Goal: Task Accomplishment & Management: Complete application form

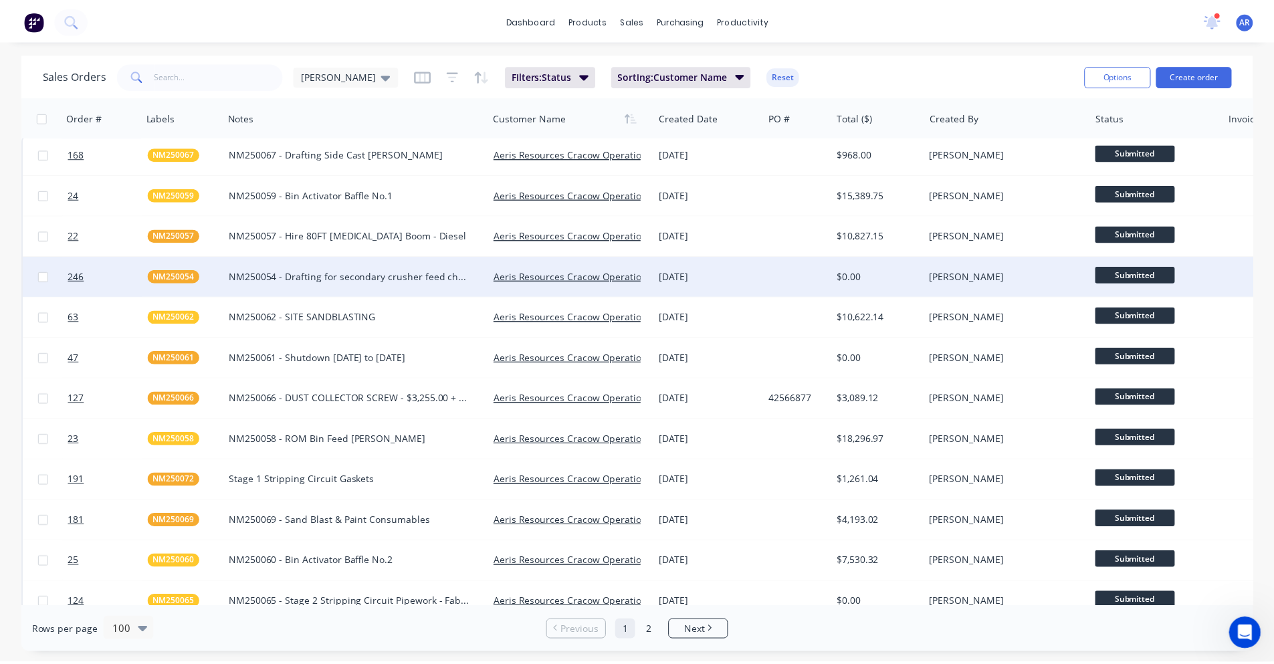
scroll to position [339, 0]
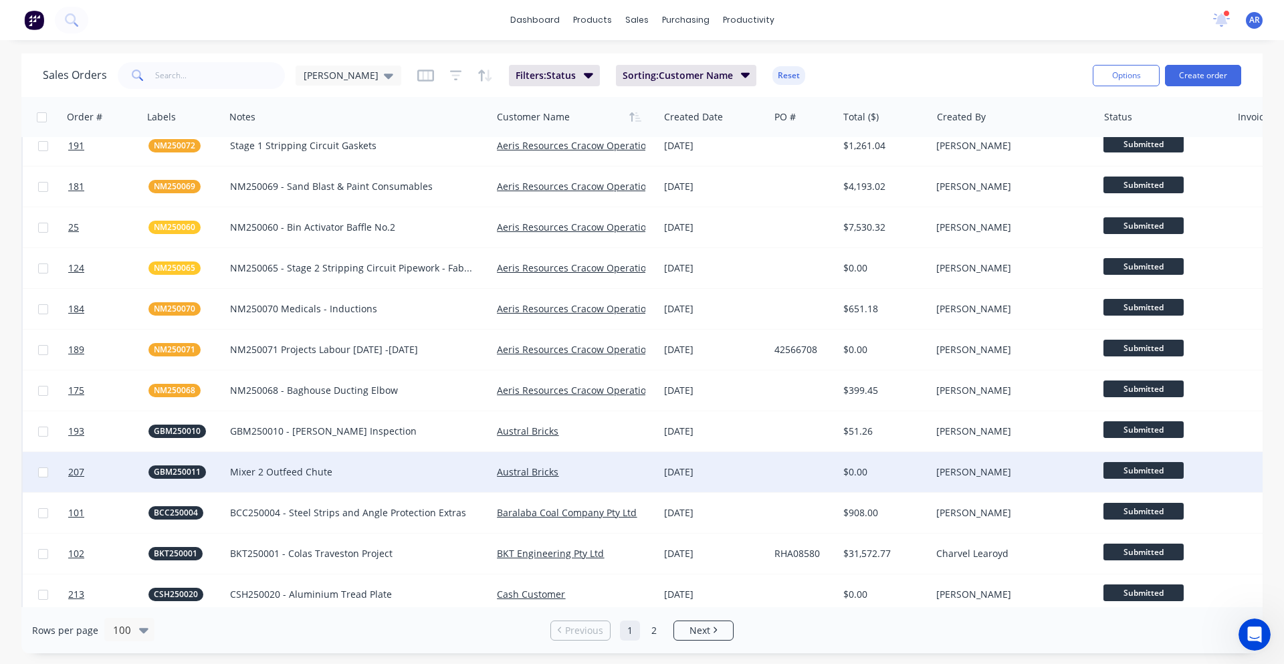
click at [290, 472] on div "Mixer 2 Outfeed Chute" at bounding box center [351, 471] width 243 height 13
click at [176, 471] on span "GBM250011" at bounding box center [177, 471] width 47 height 13
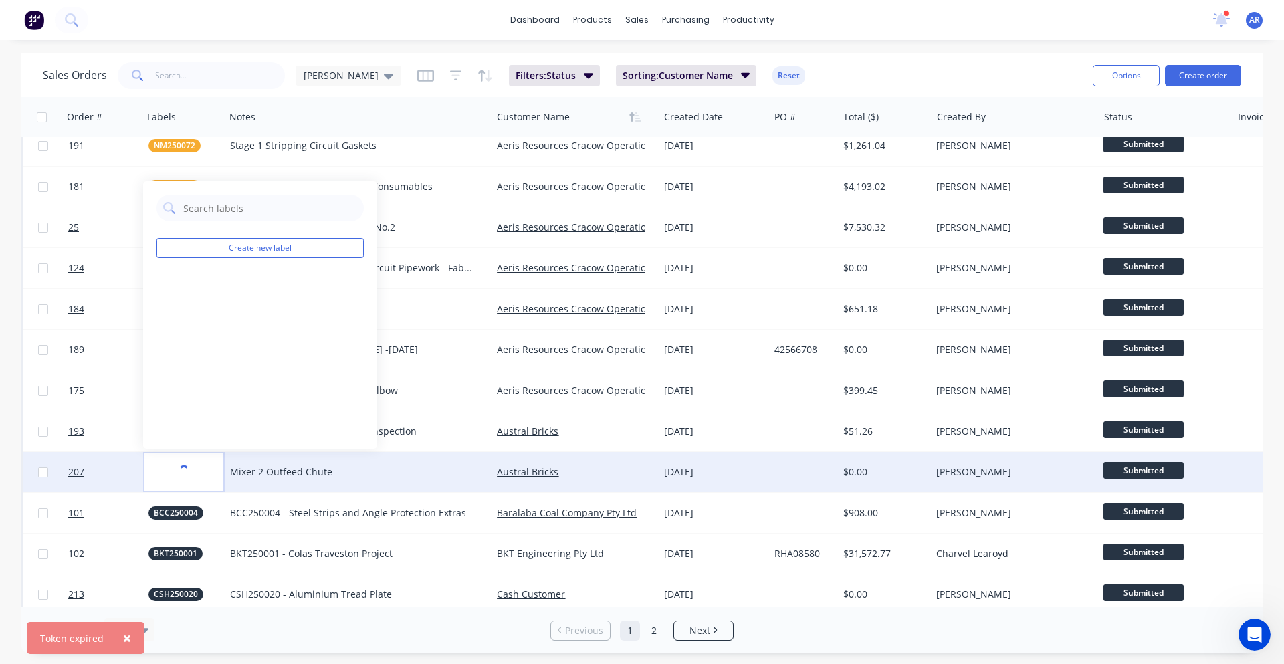
click at [578, 471] on div "Austral Bricks" at bounding box center [571, 471] width 148 height 13
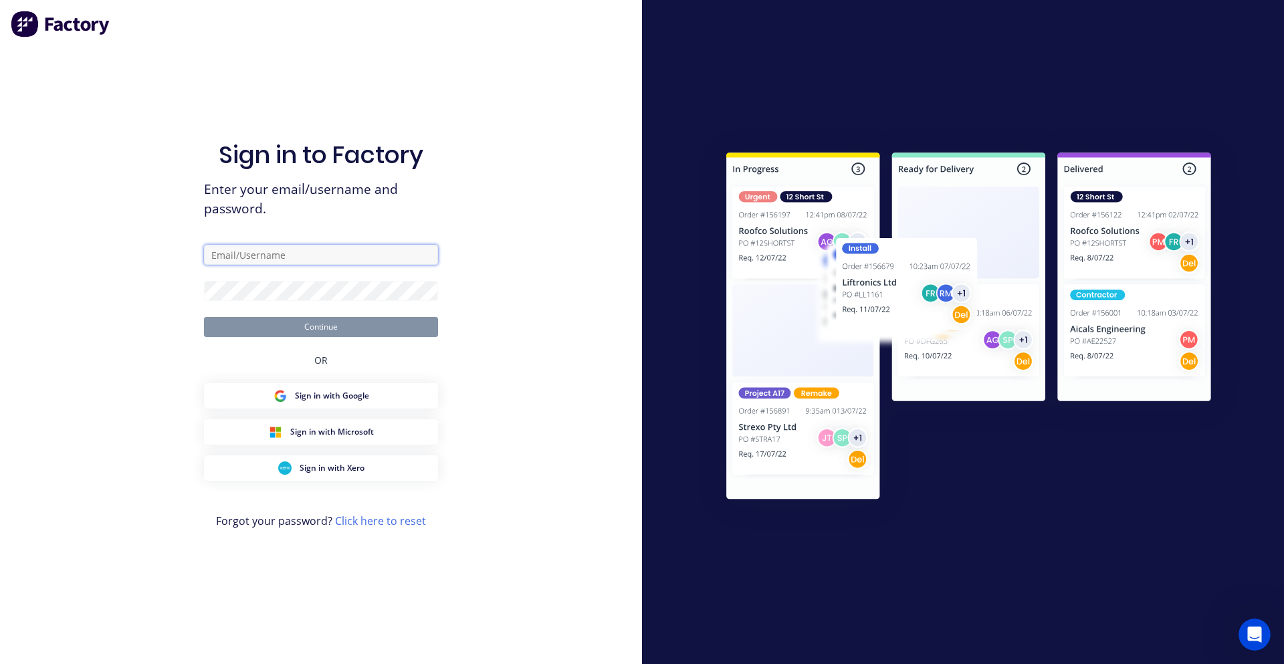
type input "[PERSON_NAME][EMAIL_ADDRESS][DOMAIN_NAME]"
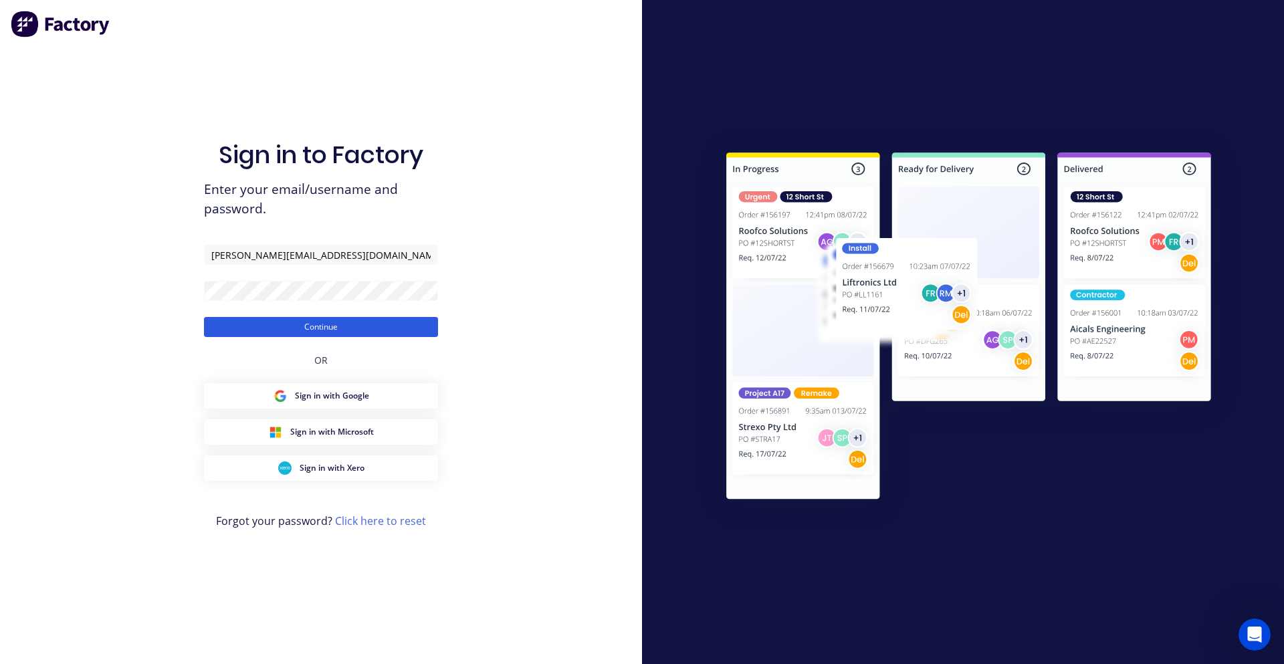
click at [308, 323] on button "Continue" at bounding box center [321, 327] width 234 height 20
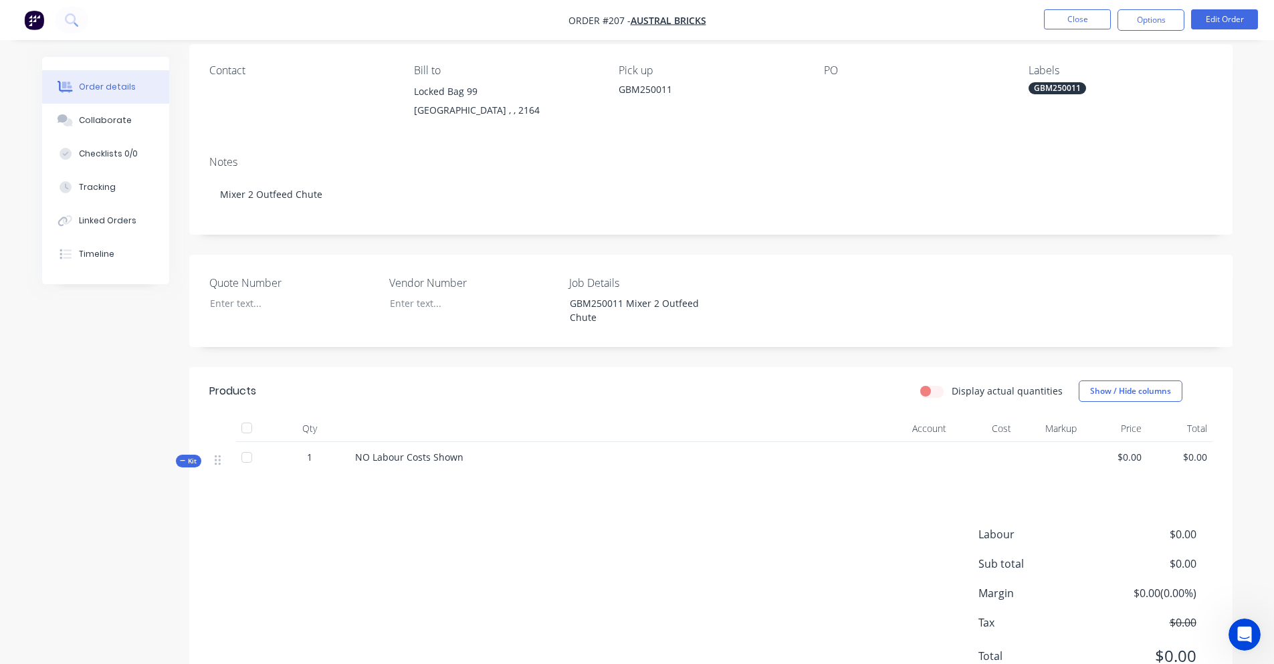
scroll to position [161, 0]
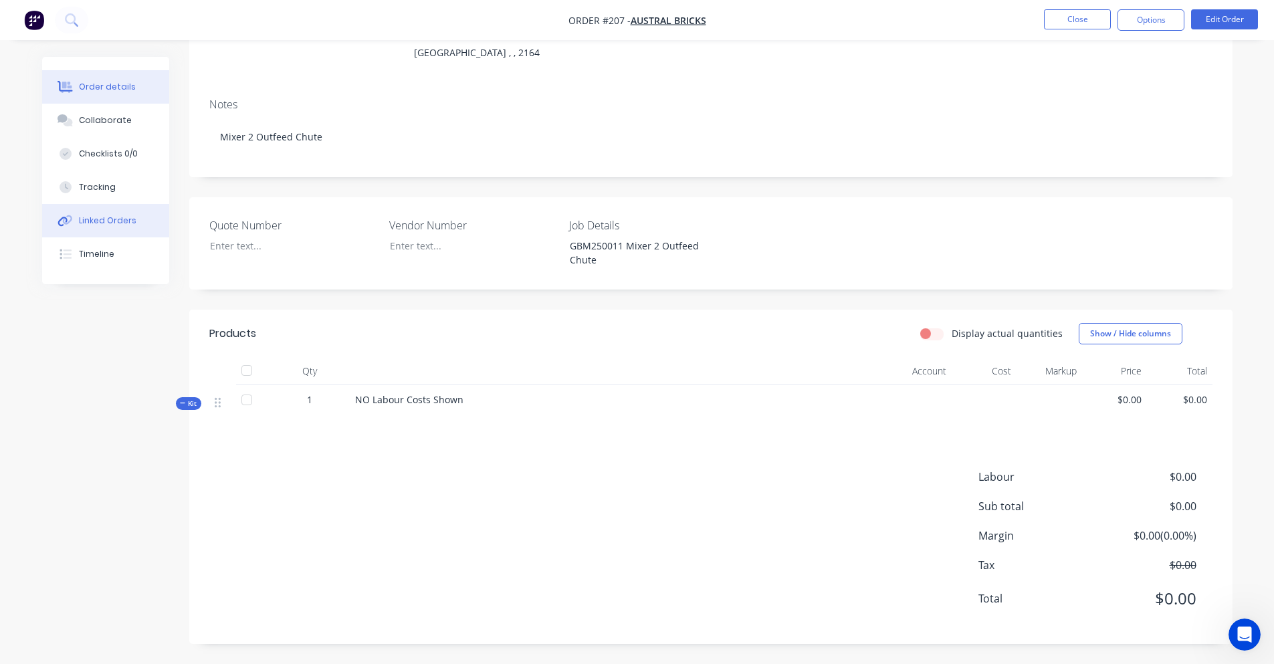
click at [124, 224] on div "Linked Orders" at bounding box center [107, 221] width 57 height 12
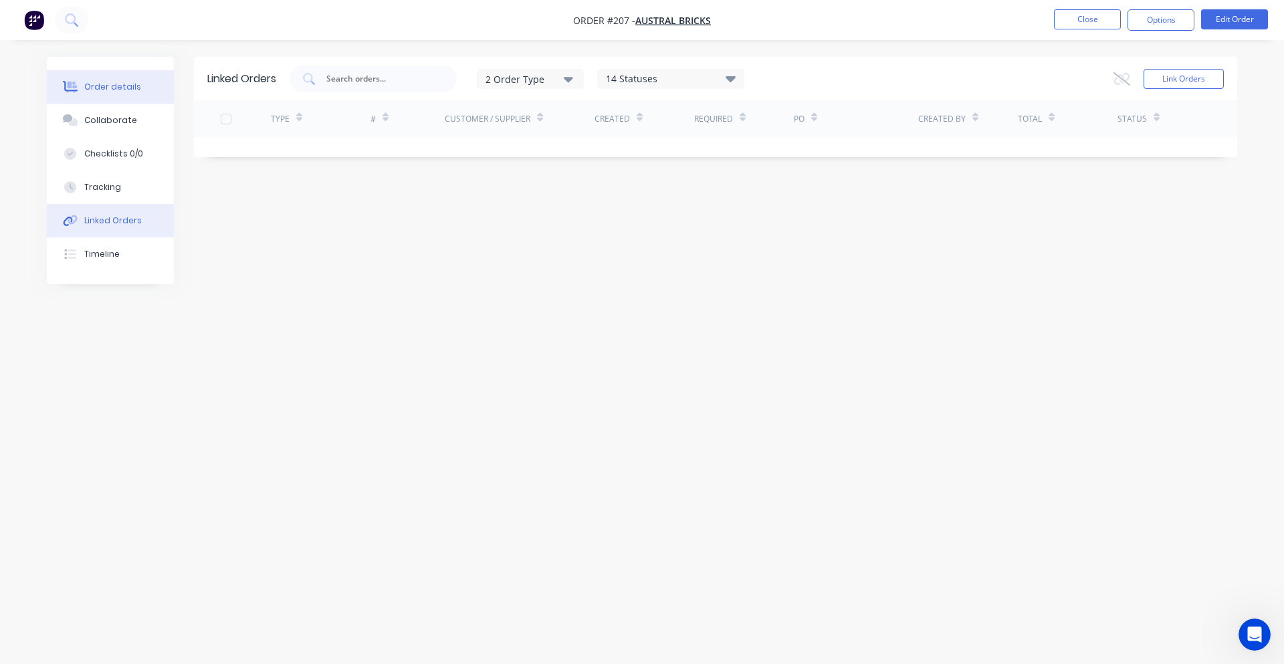
click at [104, 82] on div "Order details" at bounding box center [112, 87] width 57 height 12
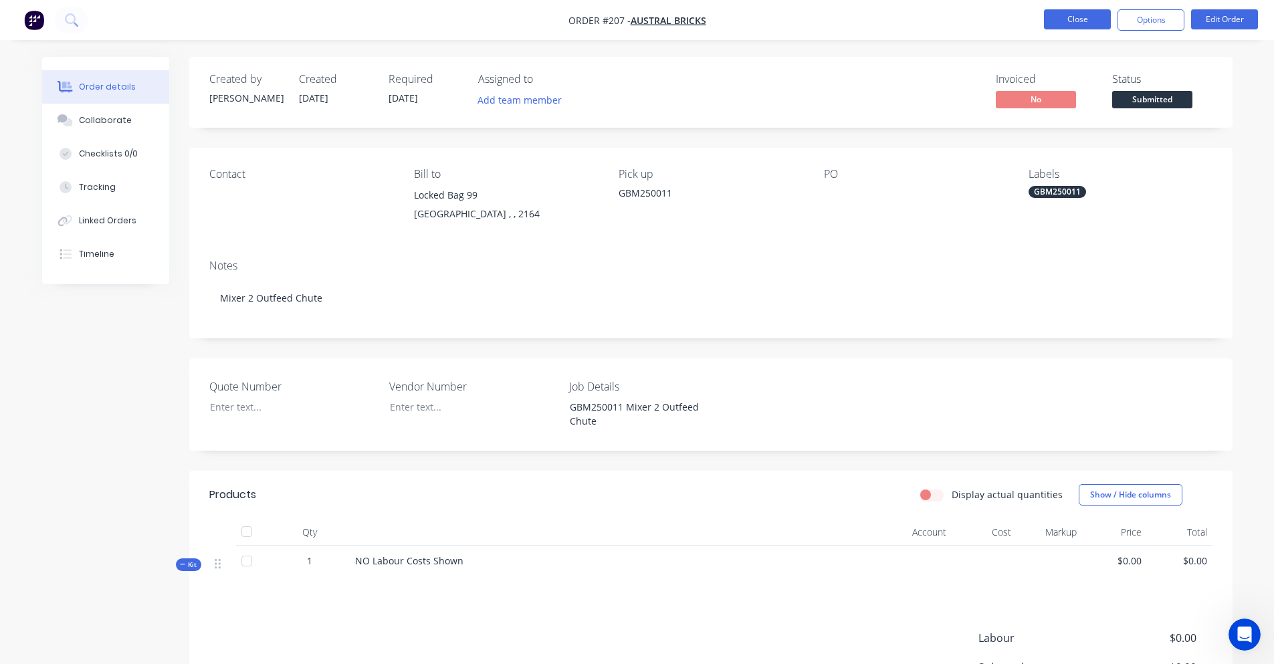
click at [1050, 26] on button "Close" at bounding box center [1077, 19] width 67 height 20
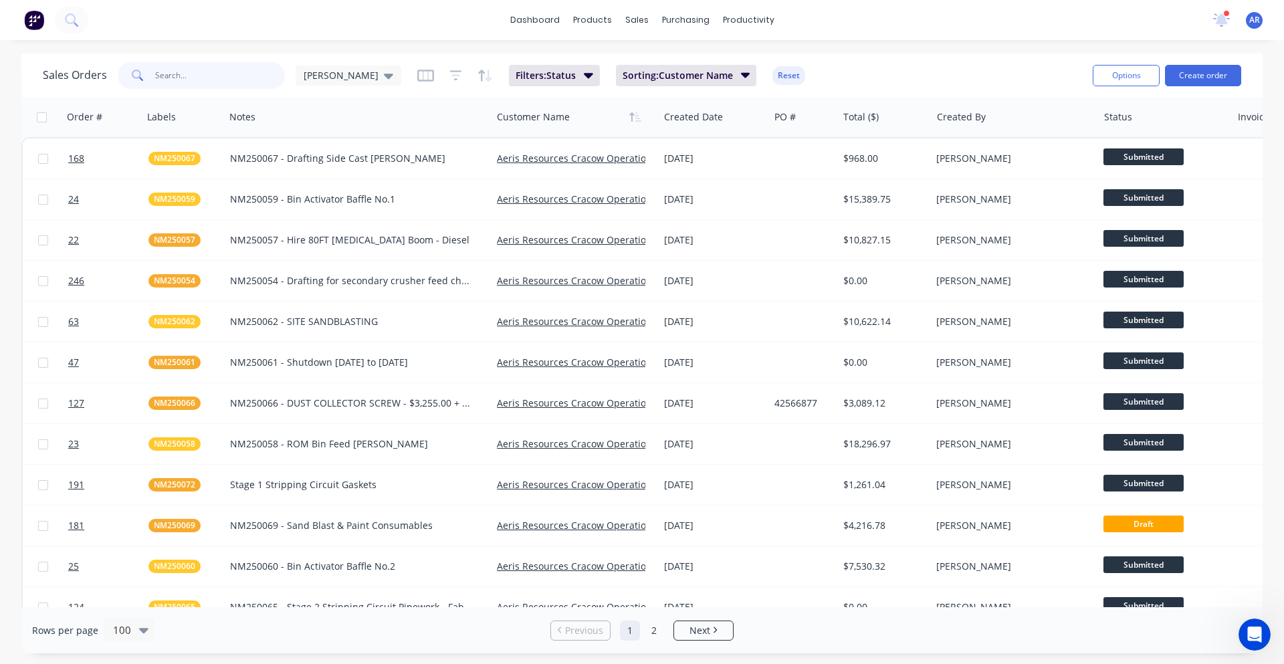
click at [251, 81] on input "text" at bounding box center [220, 75] width 130 height 27
type input "GBM"
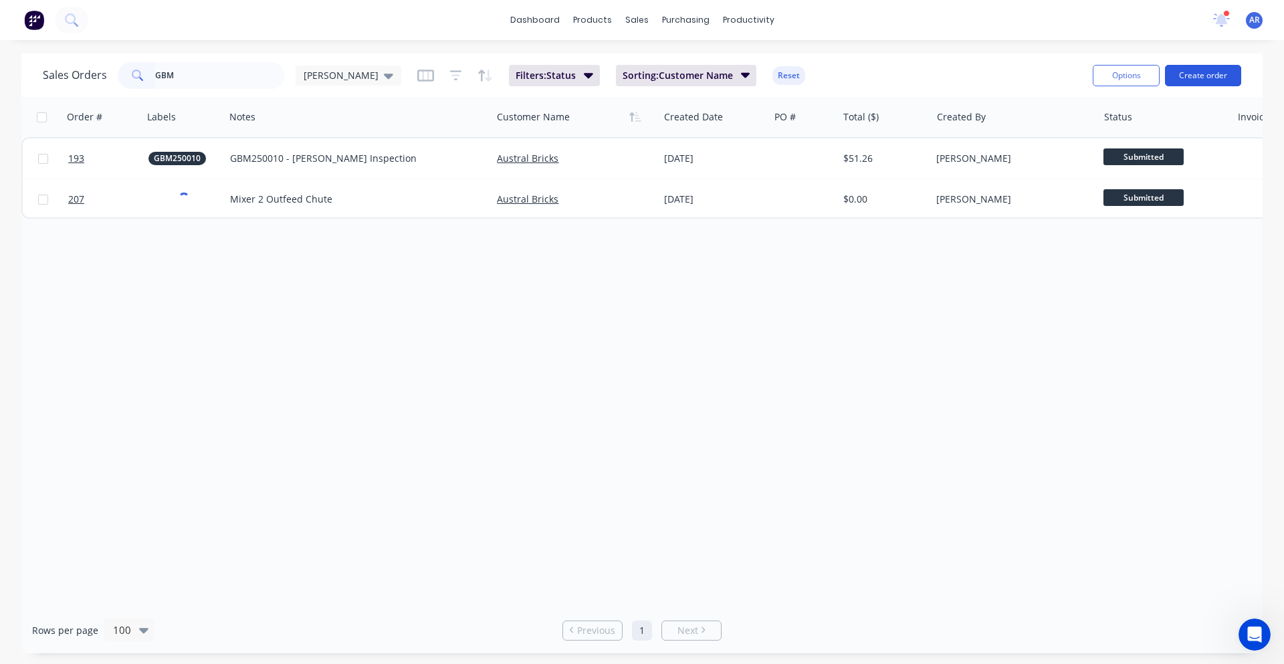
click at [1200, 78] on button "Create order" at bounding box center [1203, 75] width 76 height 21
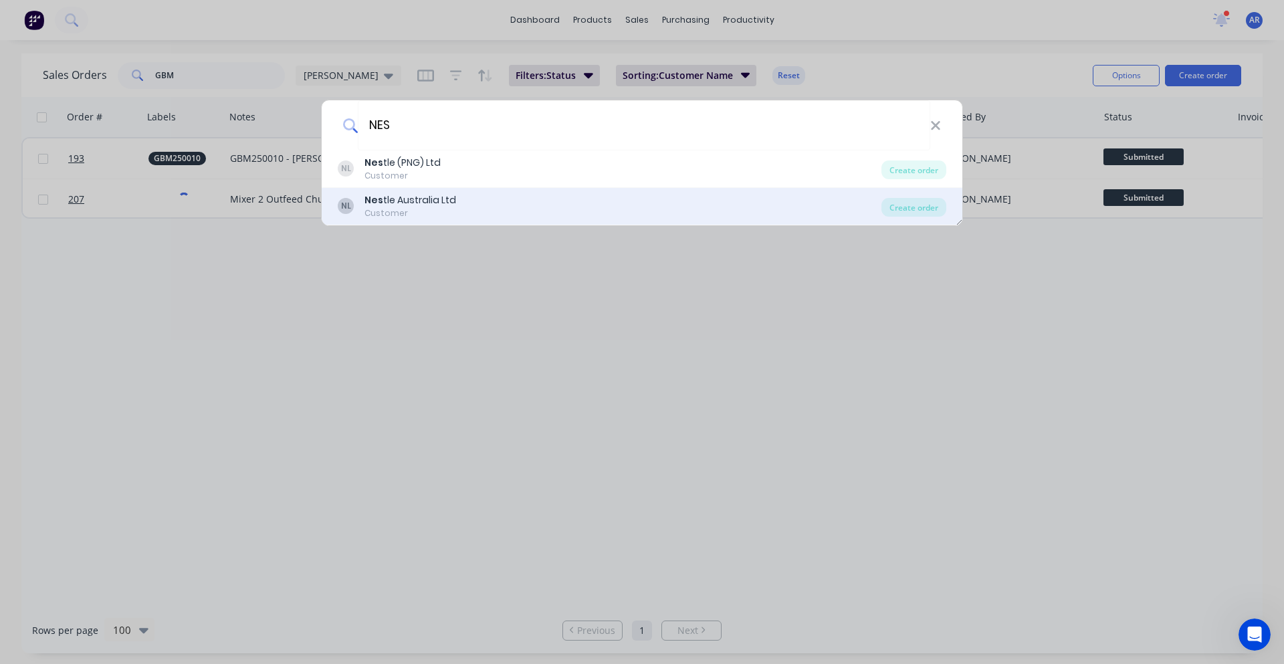
type input "NES"
click at [524, 197] on div "NL Nes tle Australia Ltd Customer" at bounding box center [610, 206] width 544 height 26
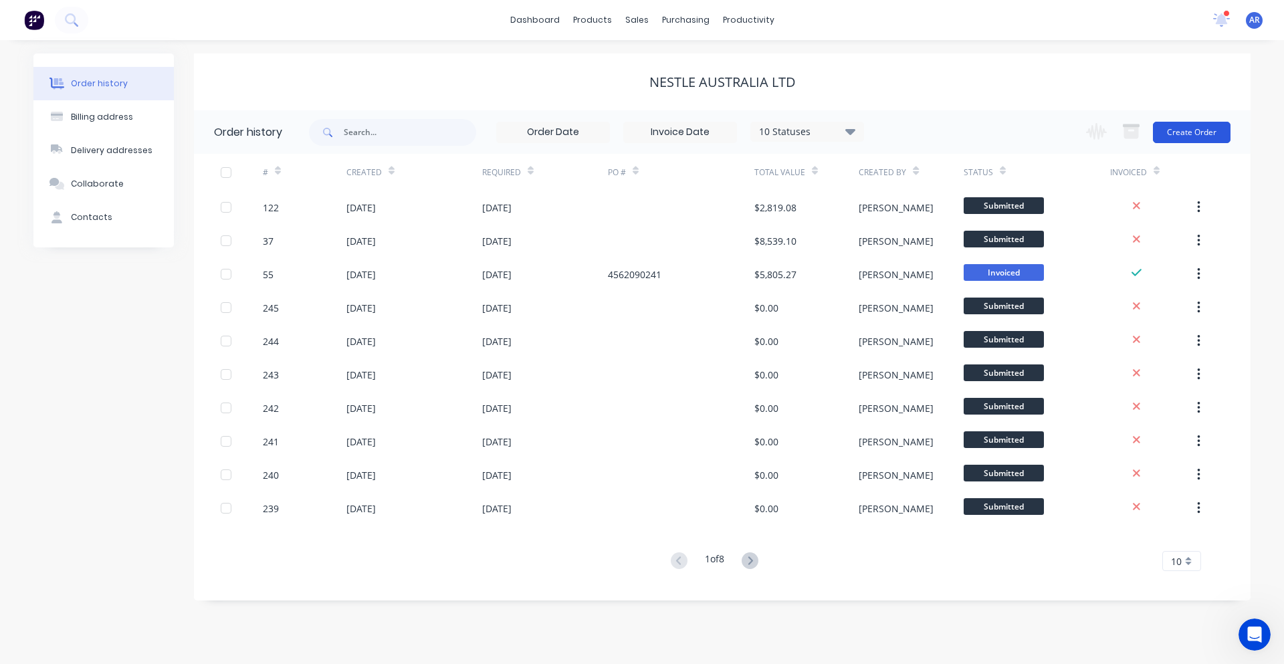
click at [1205, 130] on button "Create Order" at bounding box center [1192, 132] width 78 height 21
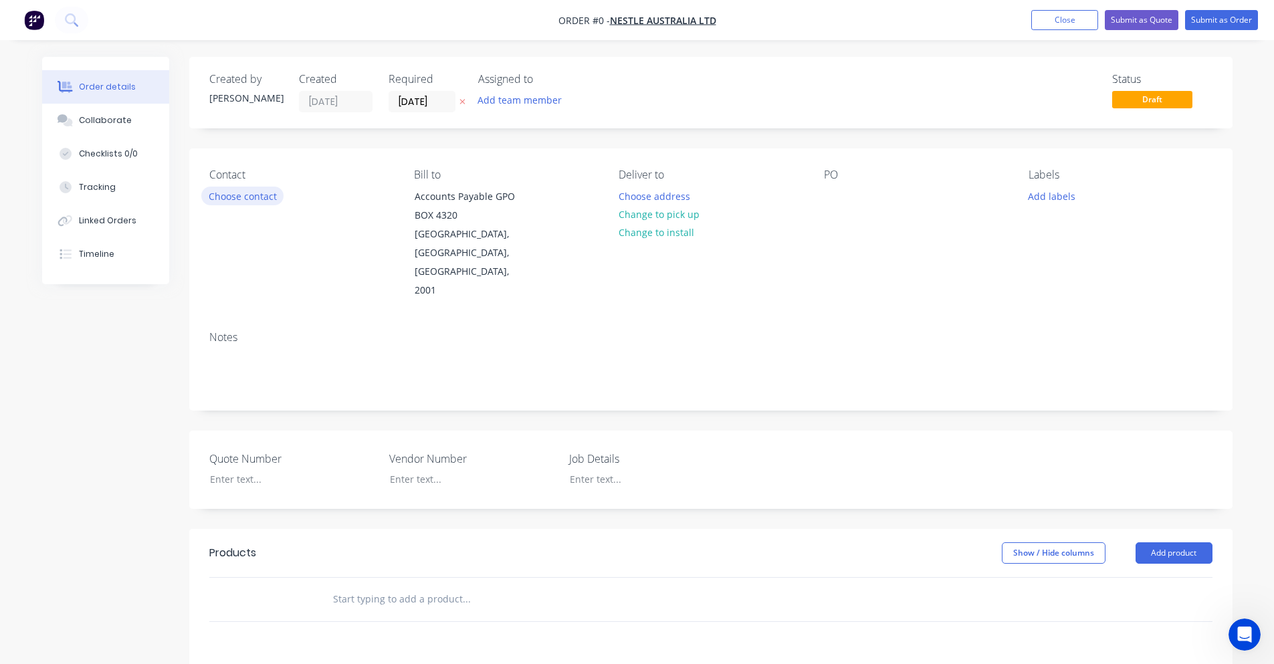
click at [247, 198] on button "Choose contact" at bounding box center [242, 196] width 82 height 18
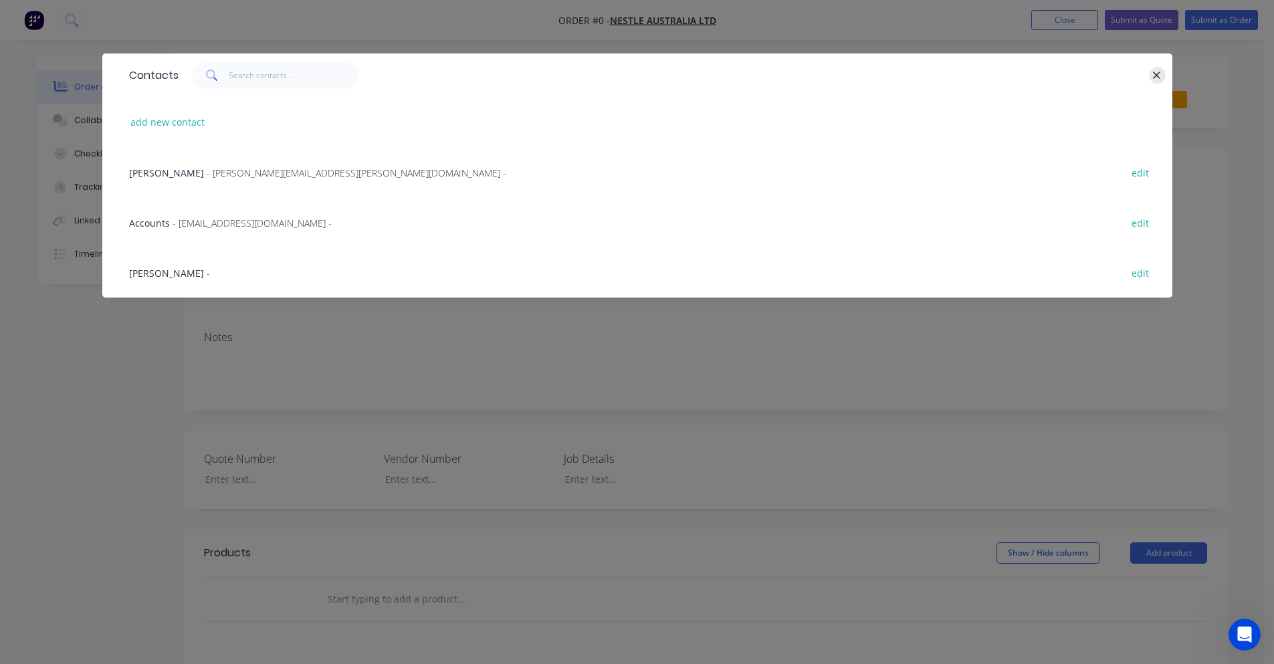
click at [1151, 74] on button "button" at bounding box center [1157, 75] width 17 height 17
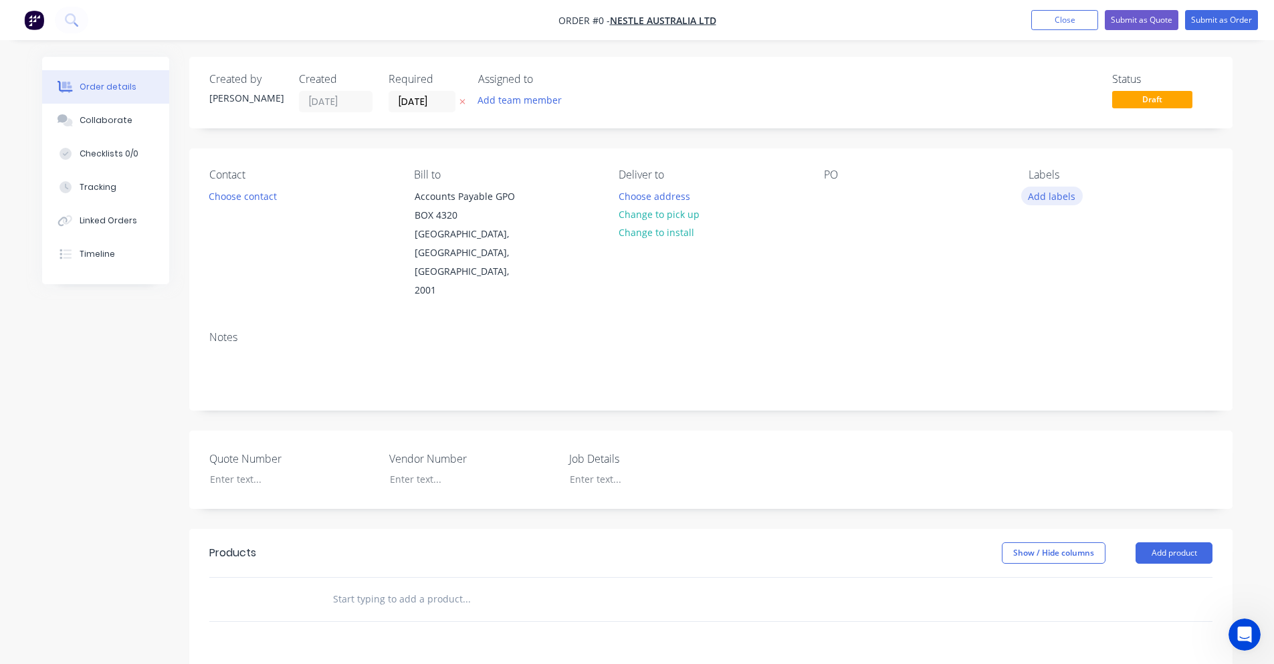
click at [1031, 194] on button "Add labels" at bounding box center [1052, 196] width 62 height 18
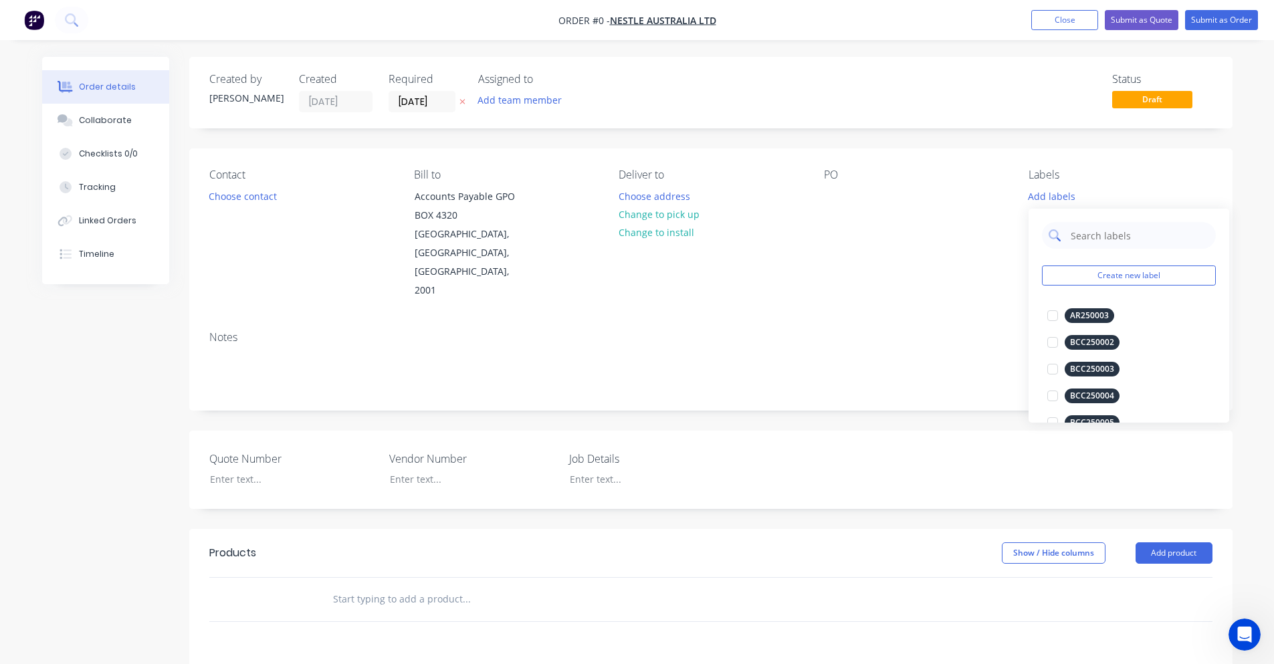
click at [1076, 235] on input "text" at bounding box center [1139, 235] width 140 height 27
drag, startPoint x: 1157, startPoint y: 231, endPoint x: 1030, endPoint y: 236, distance: 127.1
click at [1030, 236] on div "NES250195 Create new label" at bounding box center [1128, 262] width 201 height 107
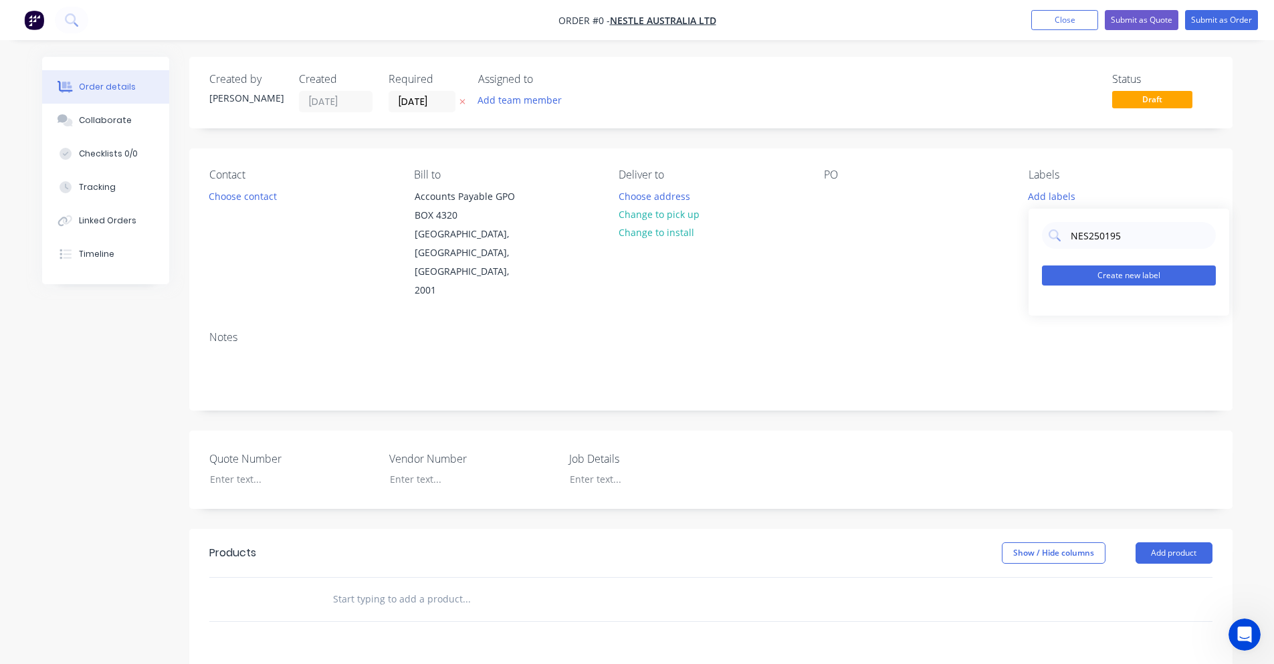
type input "NES250195"
click at [1119, 277] on button "Create new label" at bounding box center [1129, 275] width 174 height 20
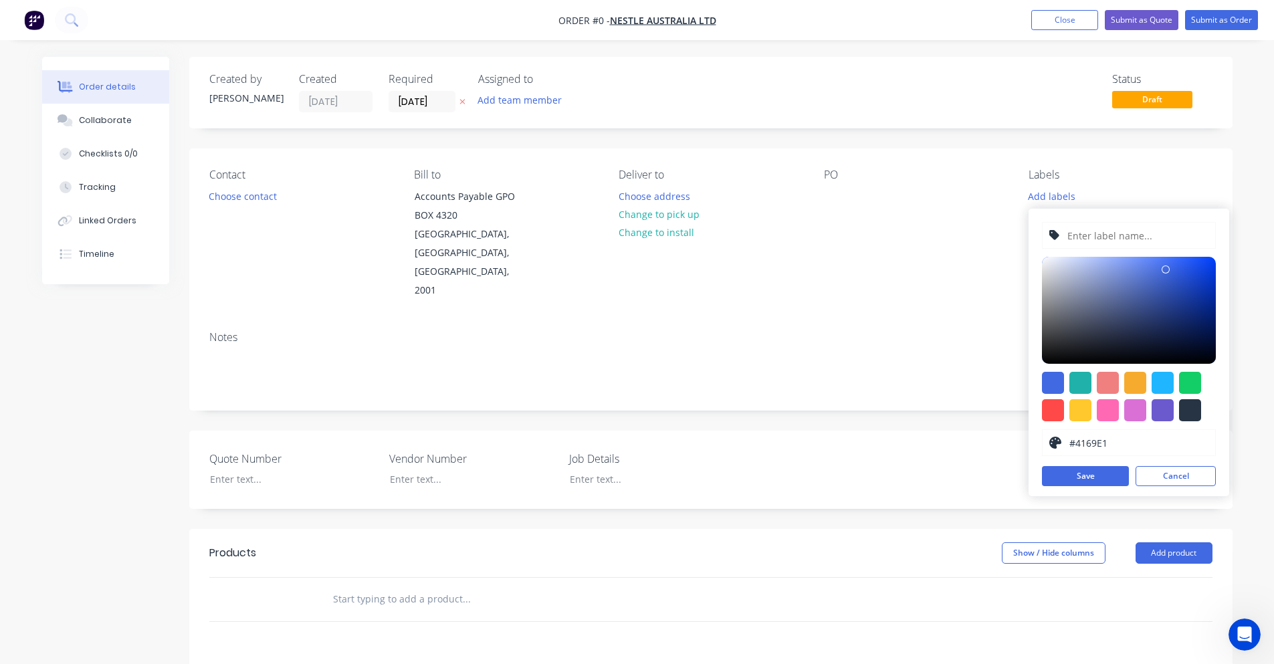
click at [1125, 239] on input "text" at bounding box center [1137, 235] width 142 height 25
type input "NES250195"
click at [1051, 386] on div at bounding box center [1053, 383] width 22 height 22
click at [1090, 483] on button "Save" at bounding box center [1085, 476] width 87 height 20
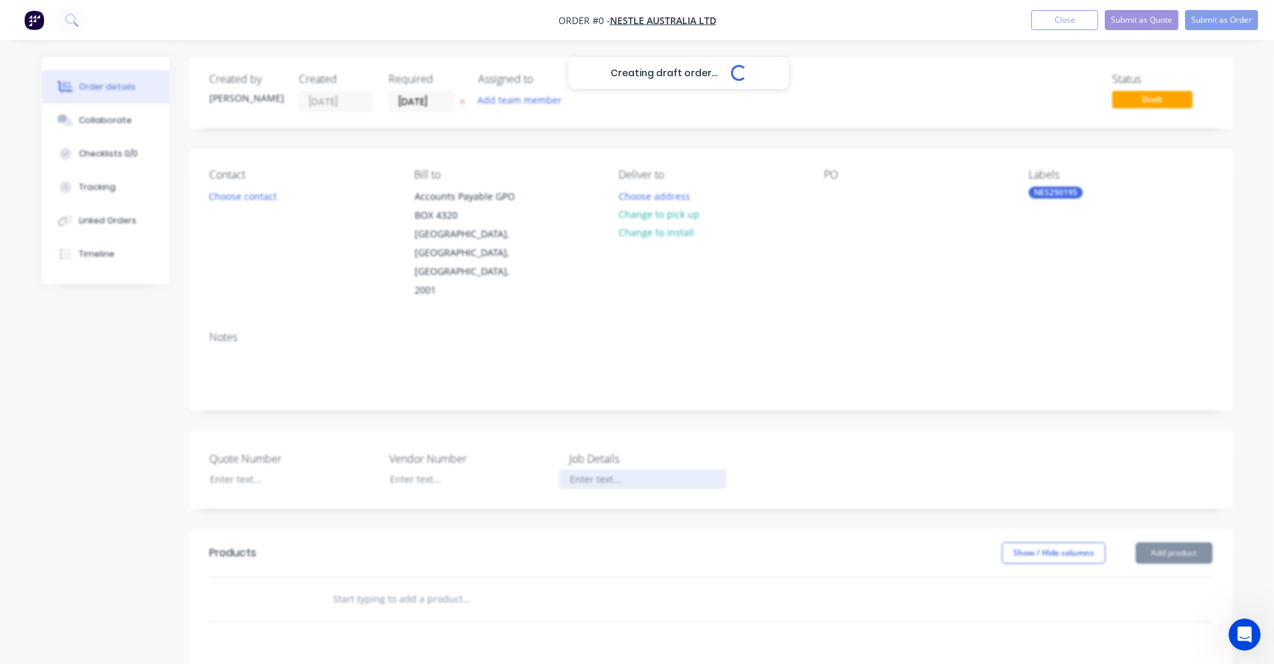
click at [593, 443] on div "Creating draft order... Loading... Order details Collaborate Checklists 0/0 Tra…" at bounding box center [637, 510] width 1217 height 906
click at [681, 469] on div at bounding box center [642, 478] width 167 height 19
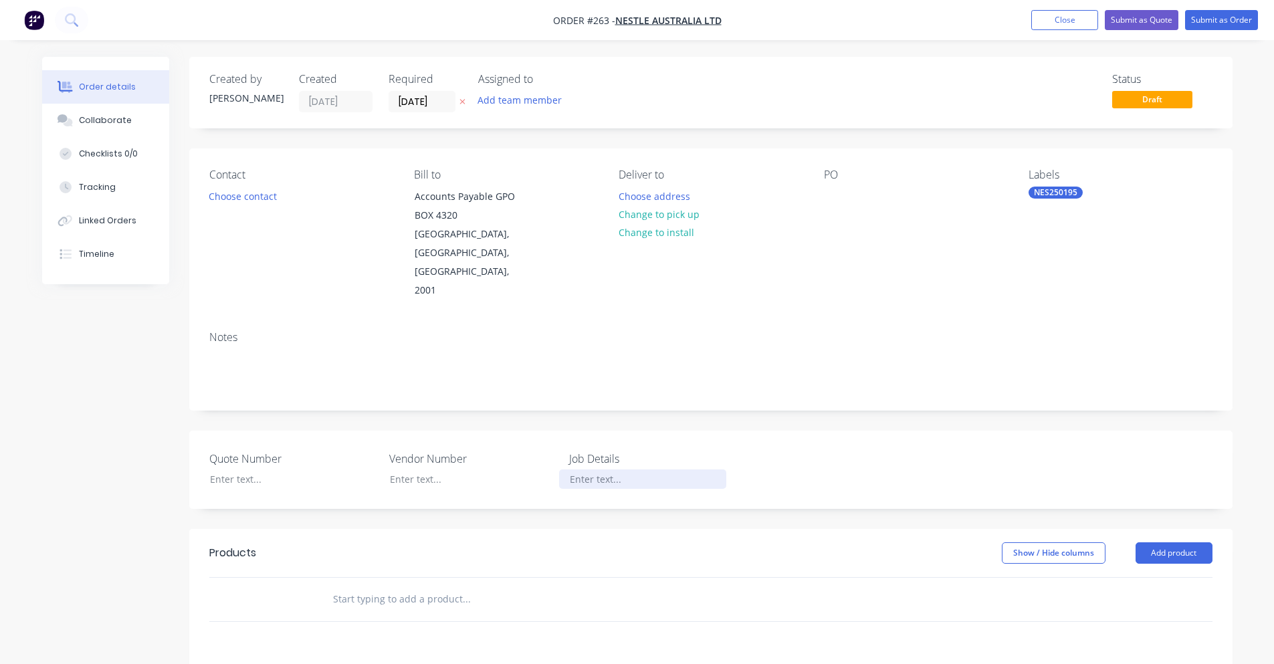
click at [592, 469] on div at bounding box center [642, 478] width 167 height 19
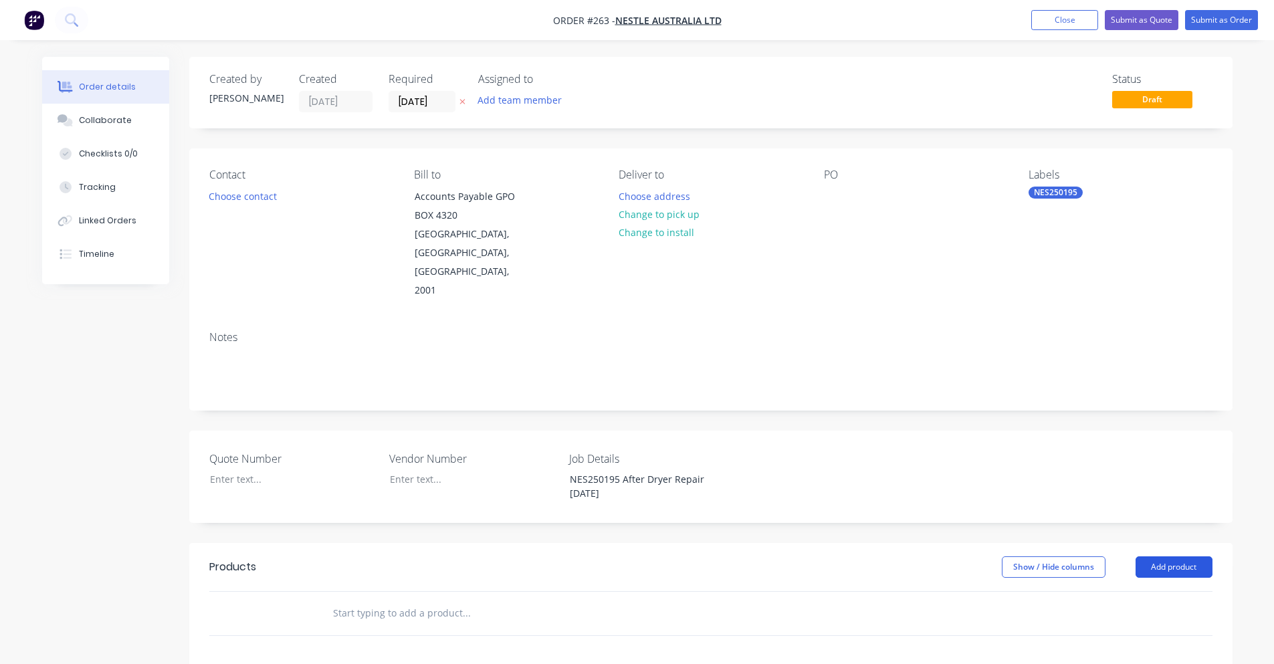
click at [1169, 556] on button "Add product" at bounding box center [1173, 566] width 77 height 21
click at [1130, 591] on div "Product catalogue" at bounding box center [1148, 600] width 103 height 19
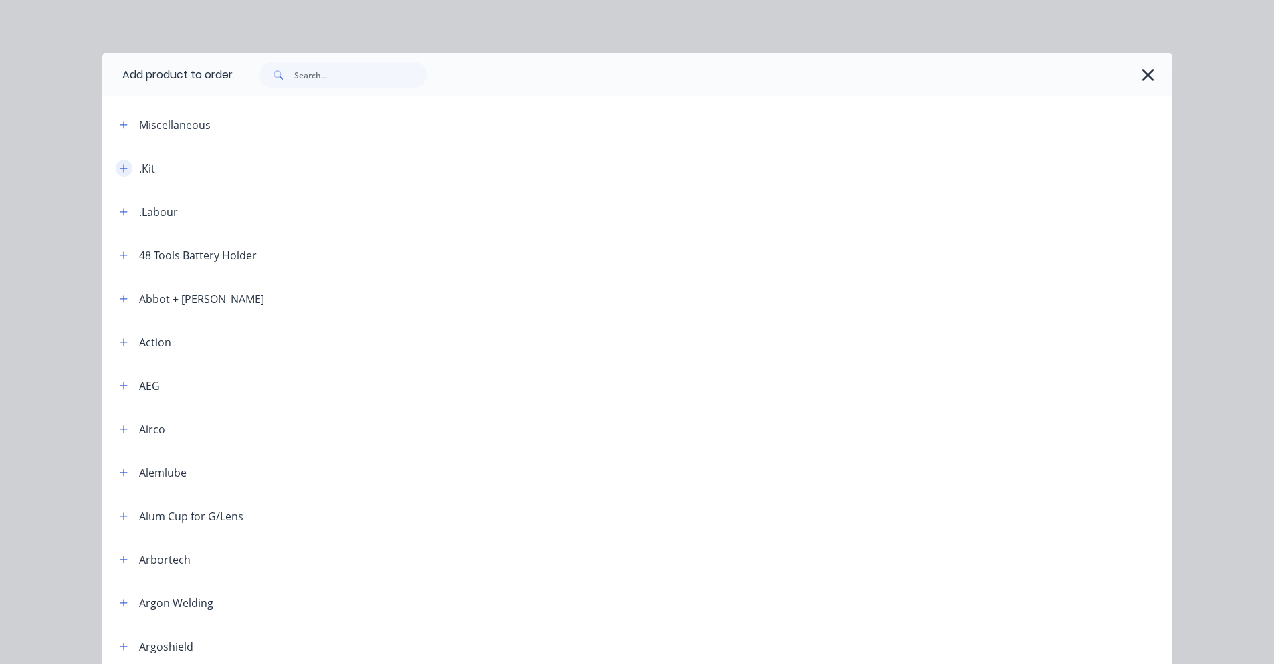
click at [116, 168] on button "button" at bounding box center [124, 168] width 17 height 17
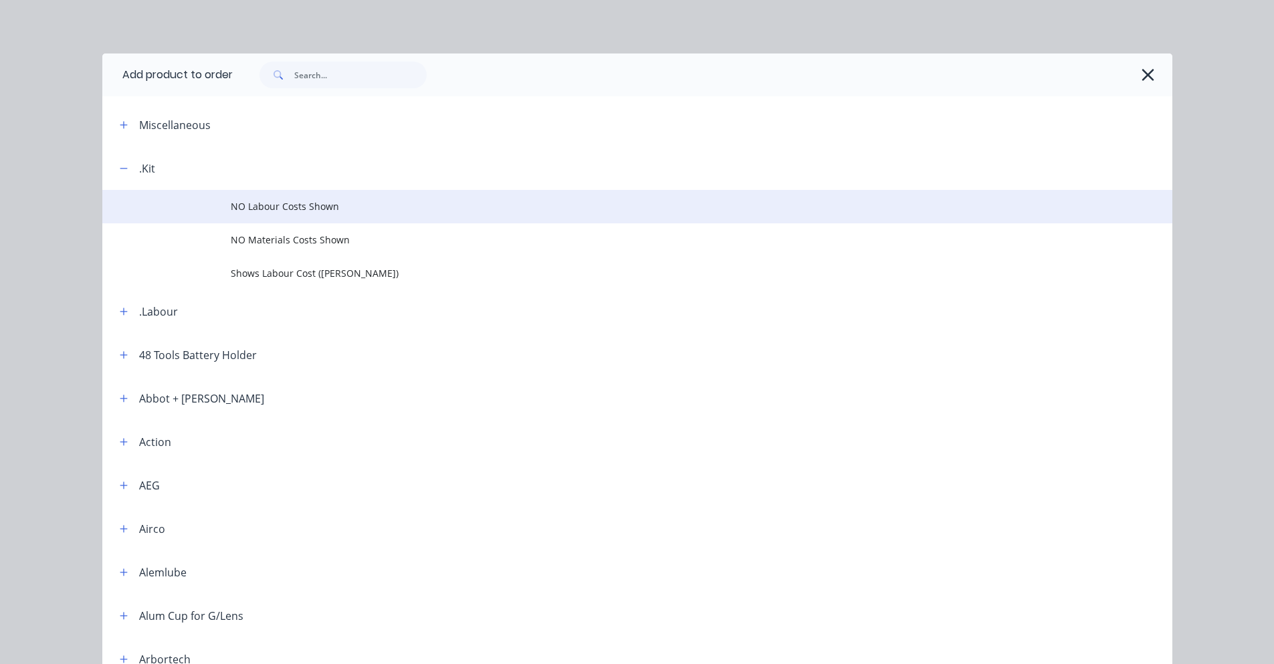
click at [234, 207] on span "NO Labour Costs Shown" at bounding box center [607, 206] width 753 height 14
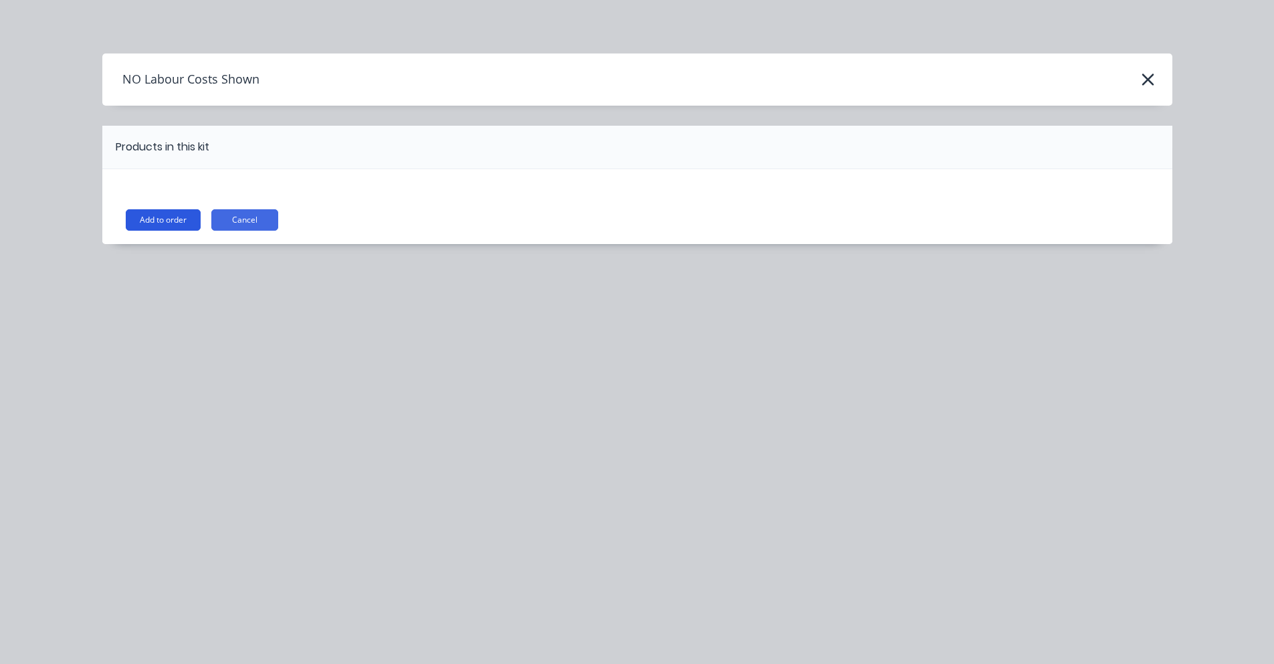
click at [170, 221] on button "Add to order" at bounding box center [163, 219] width 75 height 21
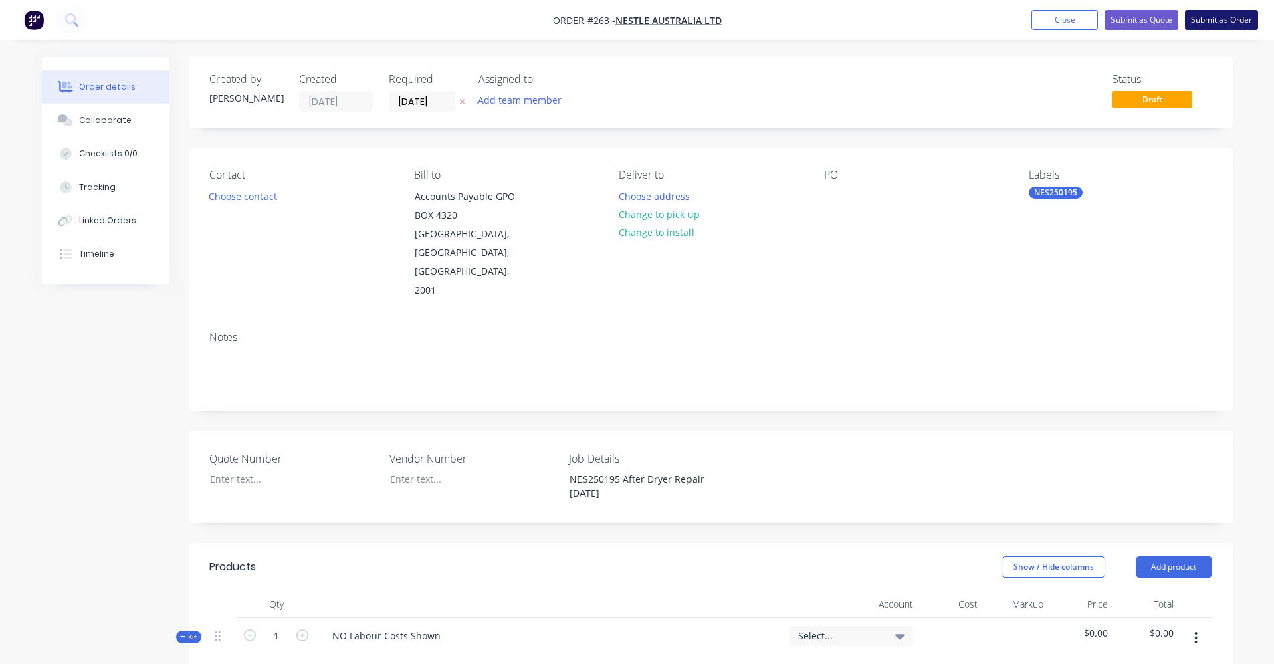
click at [1206, 15] on button "Submit as Order" at bounding box center [1221, 20] width 73 height 20
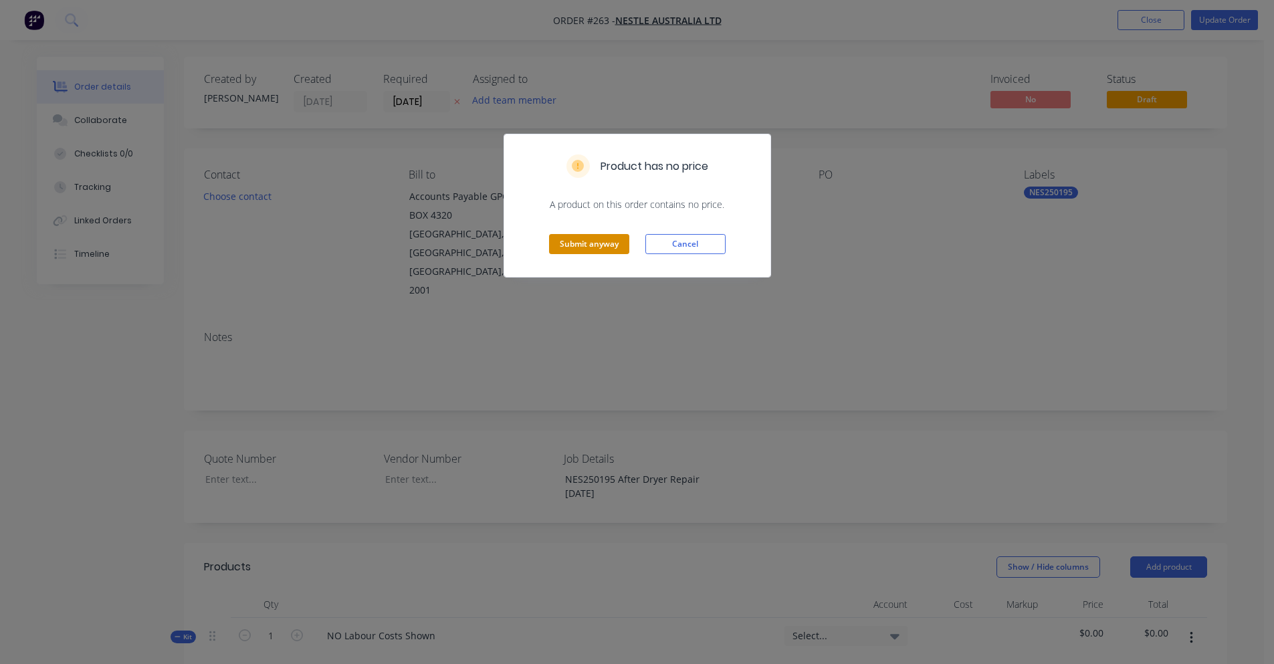
click at [594, 247] on button "Submit anyway" at bounding box center [589, 244] width 80 height 20
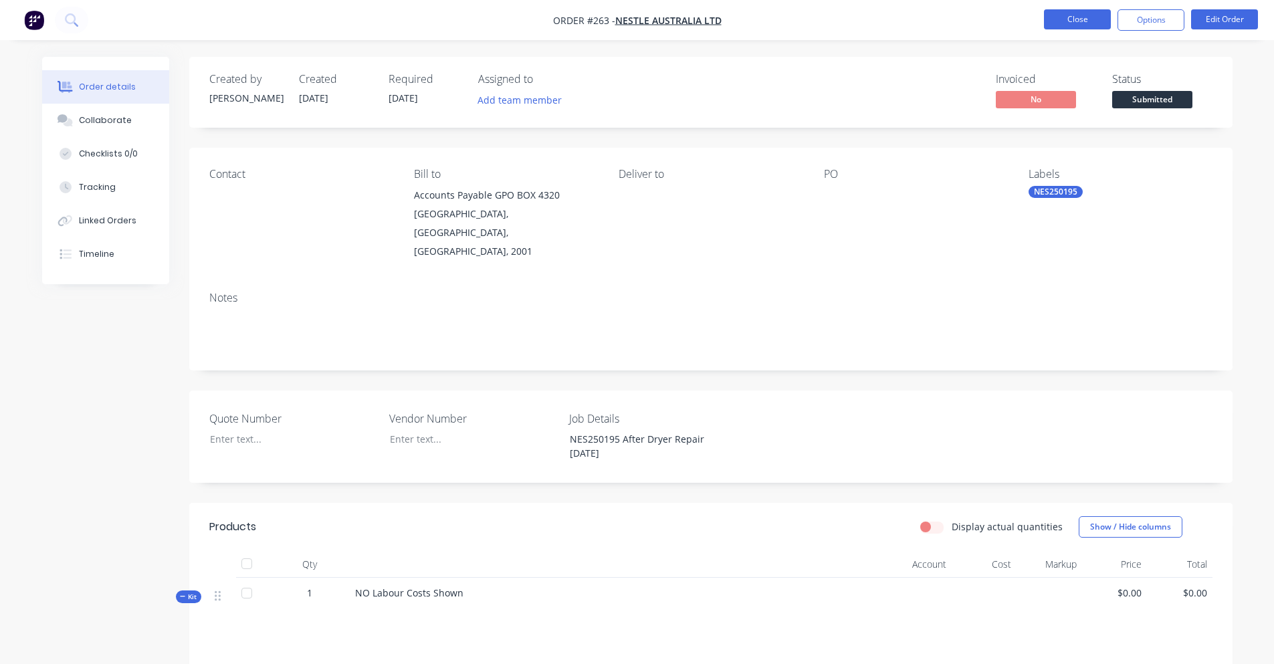
click at [1076, 15] on button "Close" at bounding box center [1077, 19] width 67 height 20
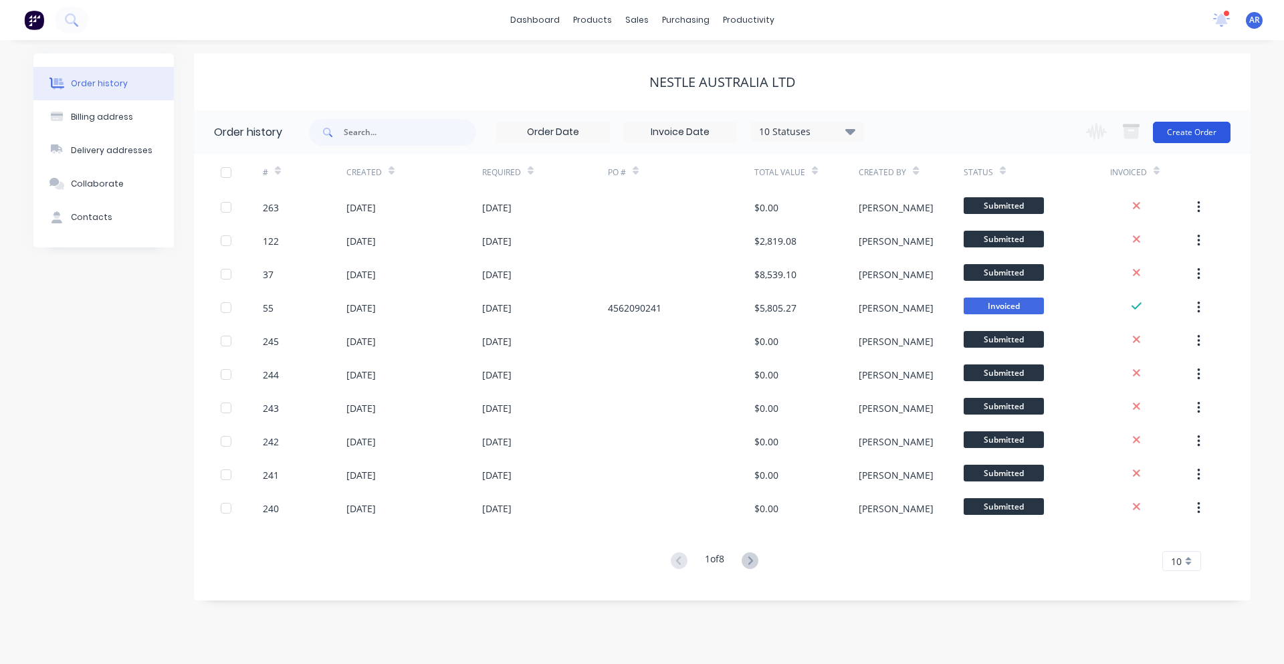
click at [1187, 126] on button "Create Order" at bounding box center [1192, 132] width 78 height 21
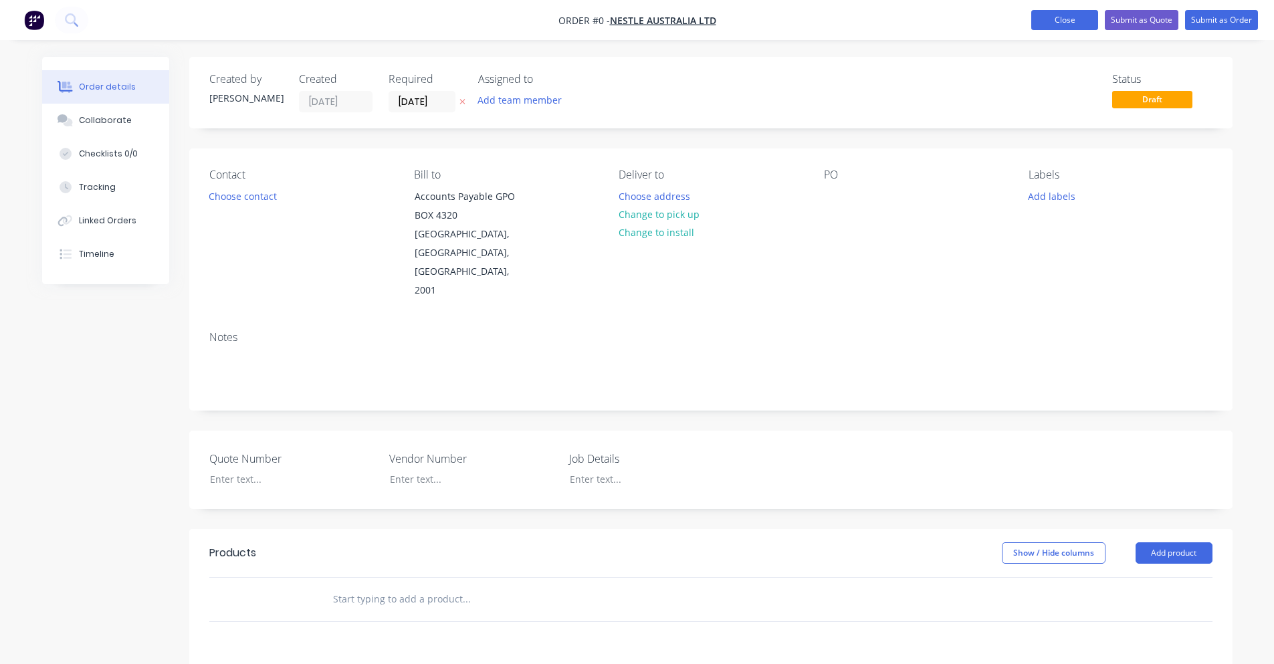
click at [1078, 26] on button "Close" at bounding box center [1064, 20] width 67 height 20
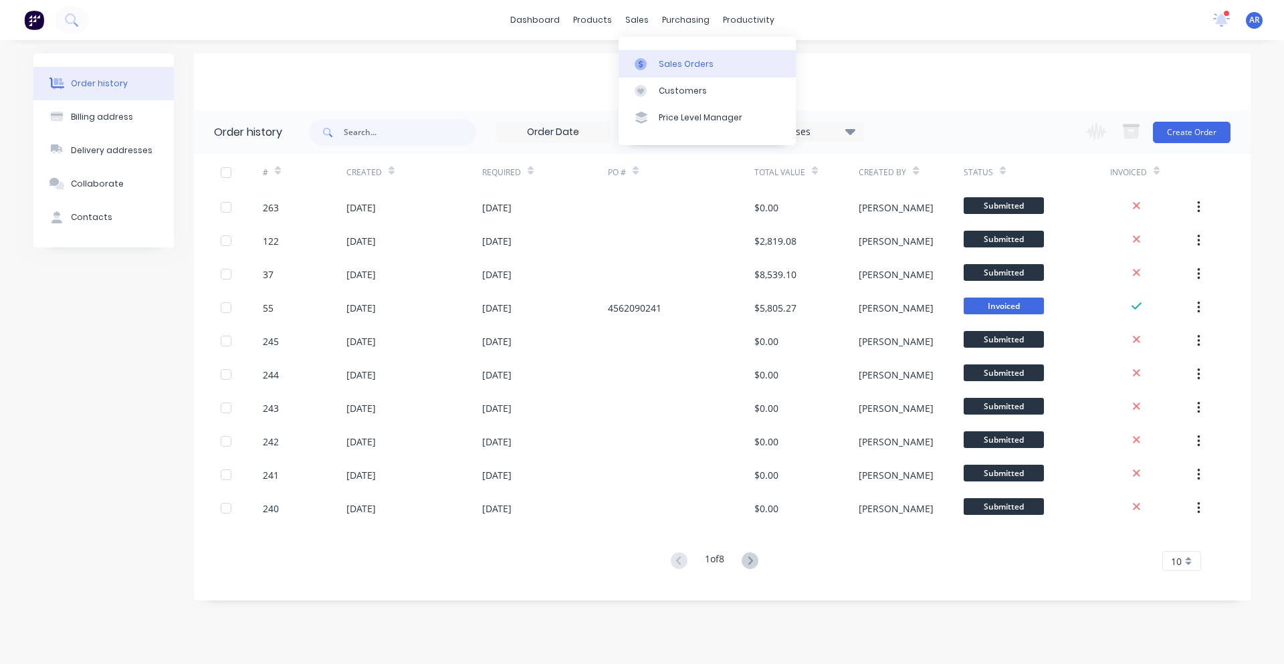
click at [660, 58] on div "Sales Orders" at bounding box center [686, 64] width 55 height 12
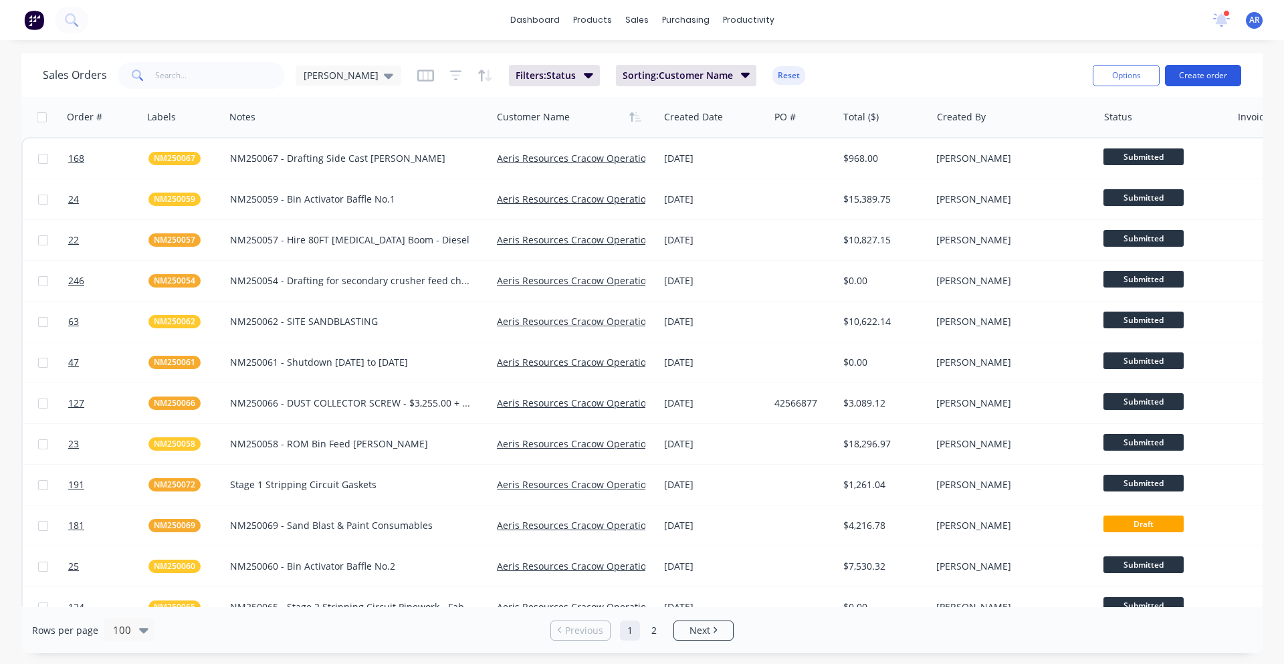
click at [1187, 72] on button "Create order" at bounding box center [1203, 75] width 76 height 21
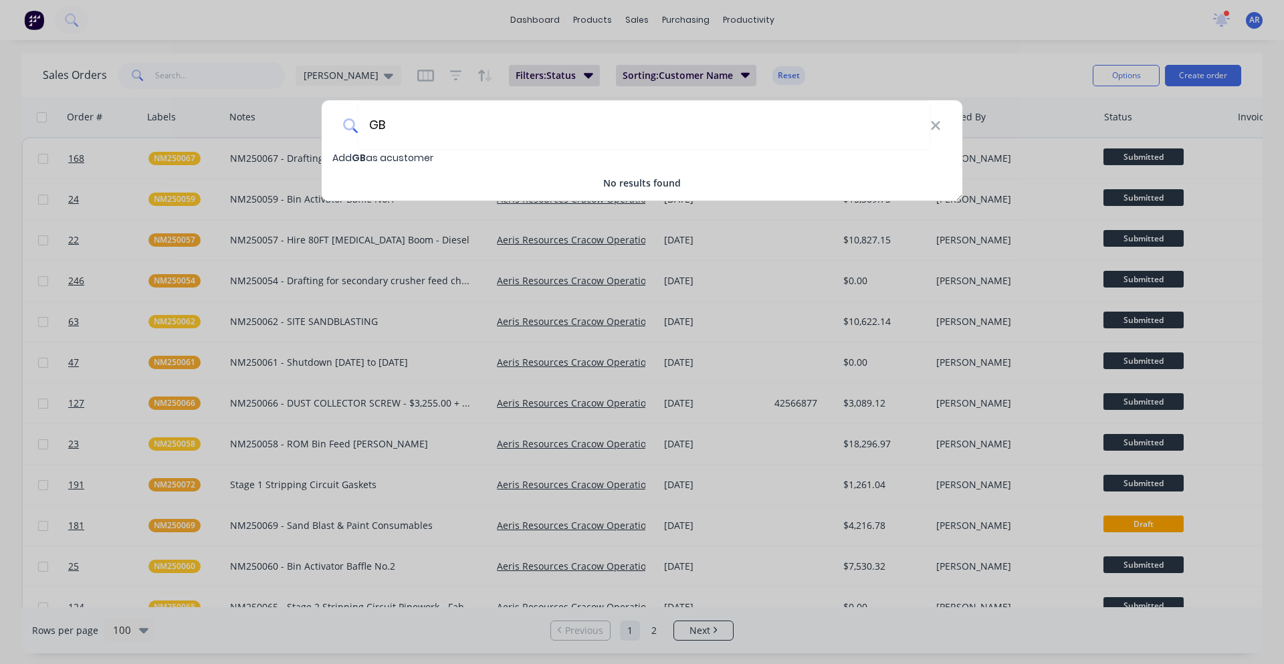
type input "G"
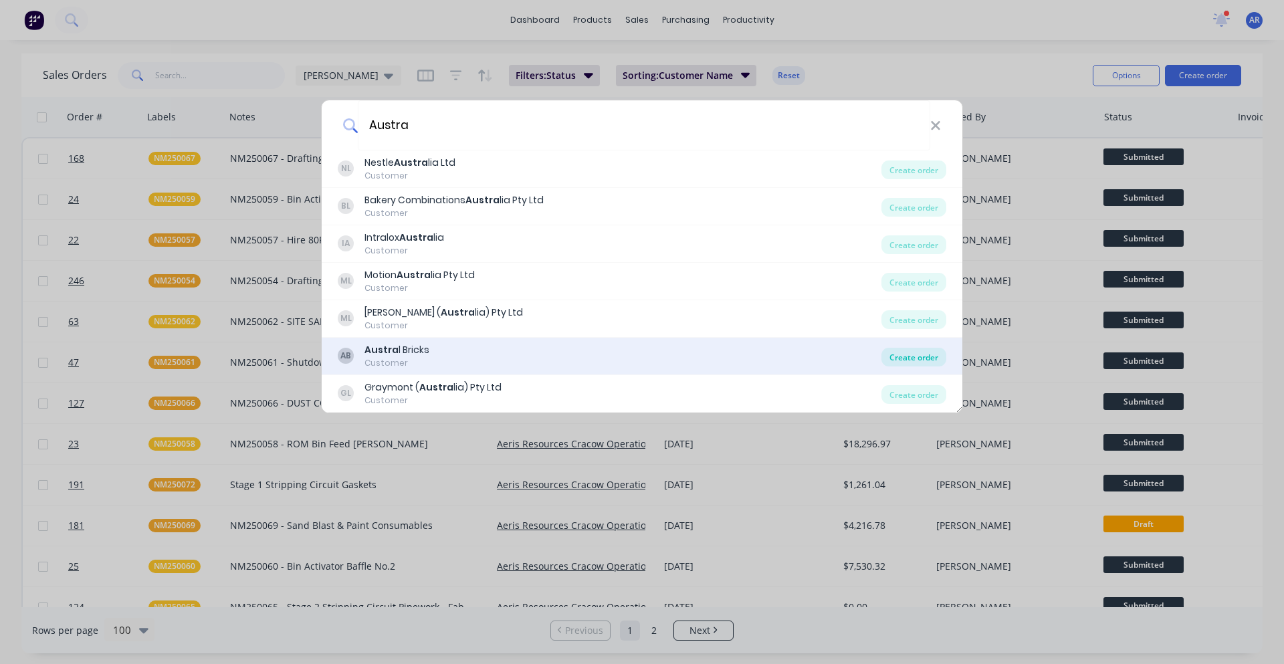
type input "Austra"
click at [926, 356] on div "Create order" at bounding box center [913, 357] width 65 height 19
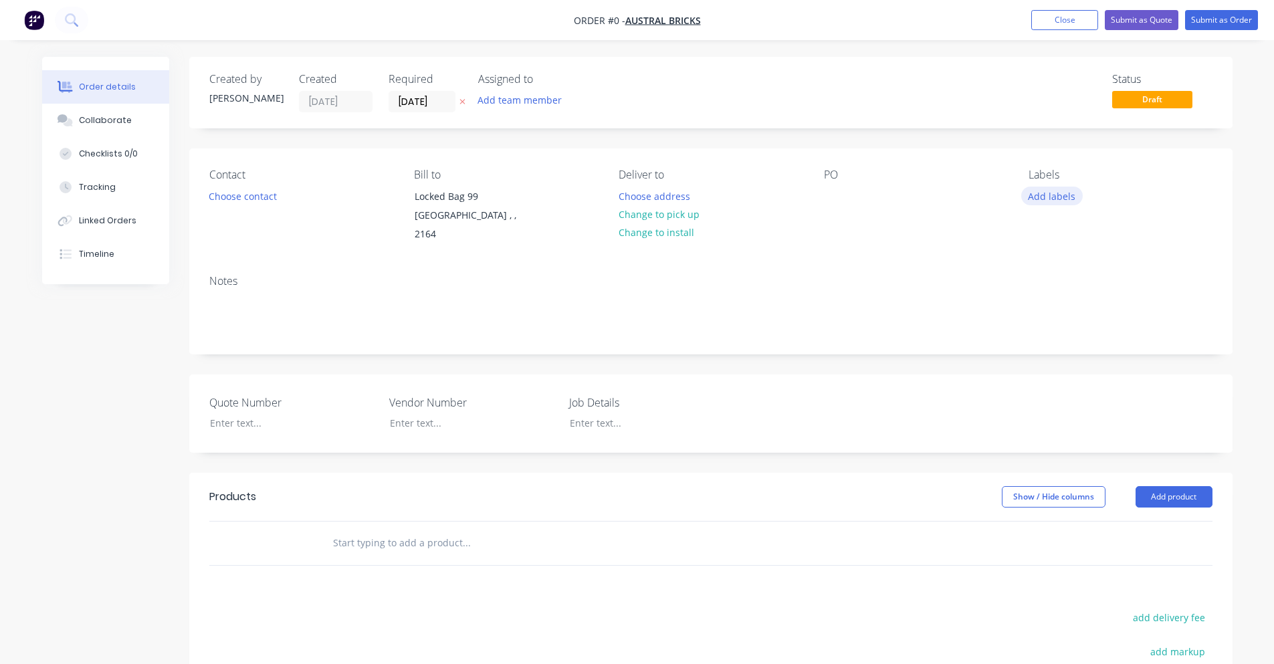
click at [1044, 201] on button "Add labels" at bounding box center [1052, 196] width 62 height 18
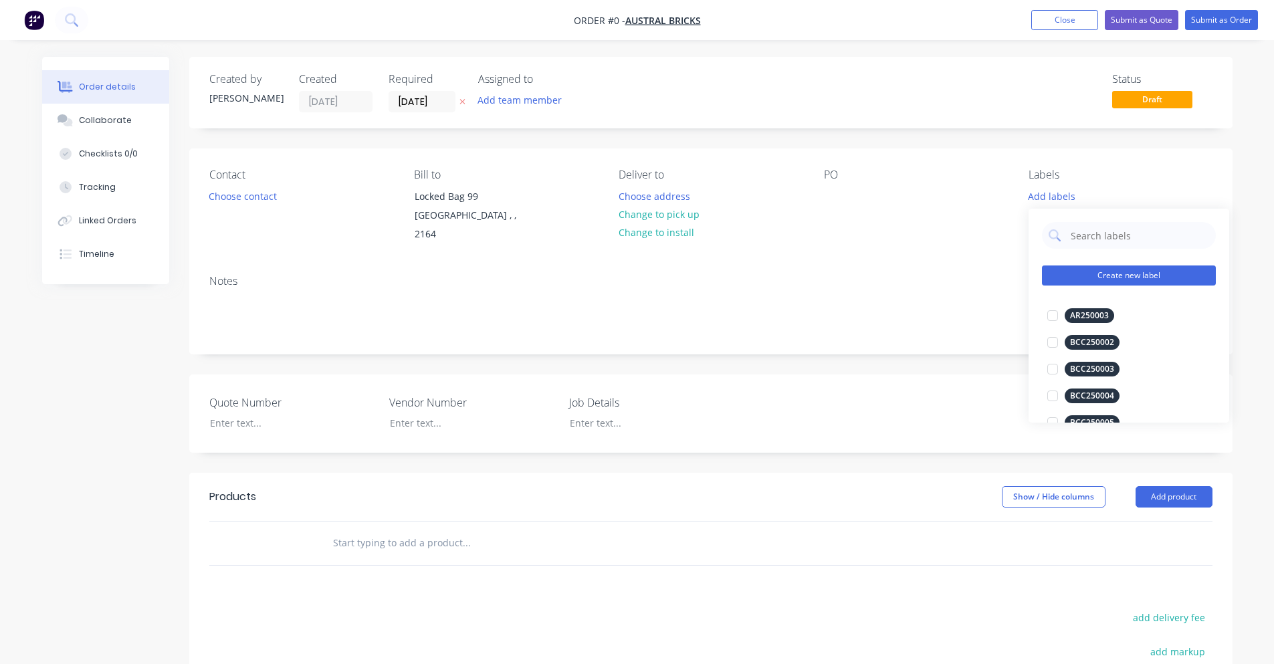
click at [1054, 271] on button "Create new label" at bounding box center [1129, 275] width 174 height 20
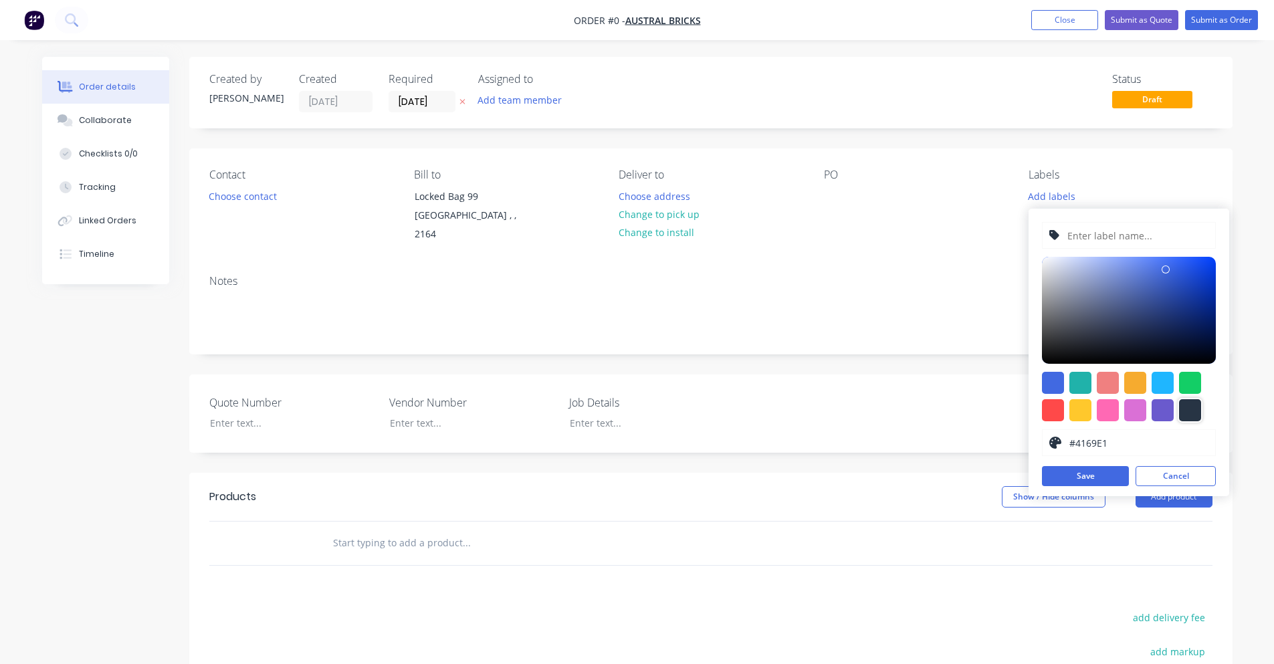
click at [1190, 402] on div at bounding box center [1190, 410] width 22 height 22
type input "#273444"
click at [1107, 236] on input "text" at bounding box center [1137, 235] width 142 height 25
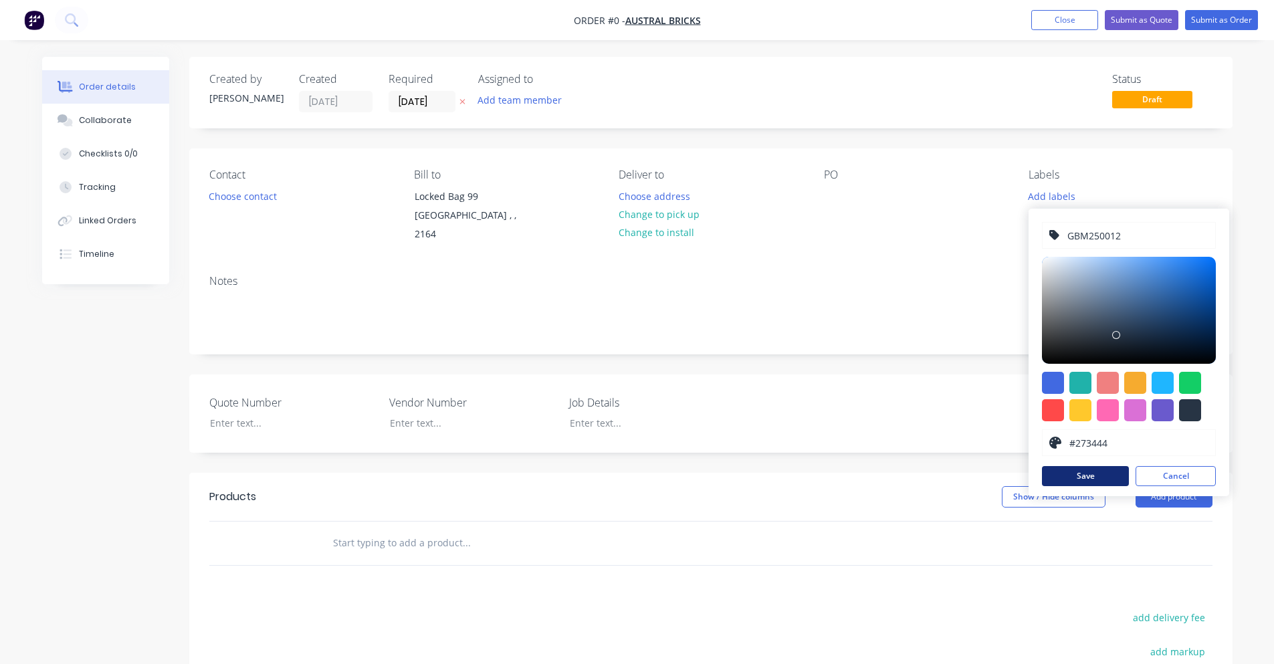
type input "GBM250012"
click at [1086, 469] on button "Save" at bounding box center [1085, 476] width 87 height 20
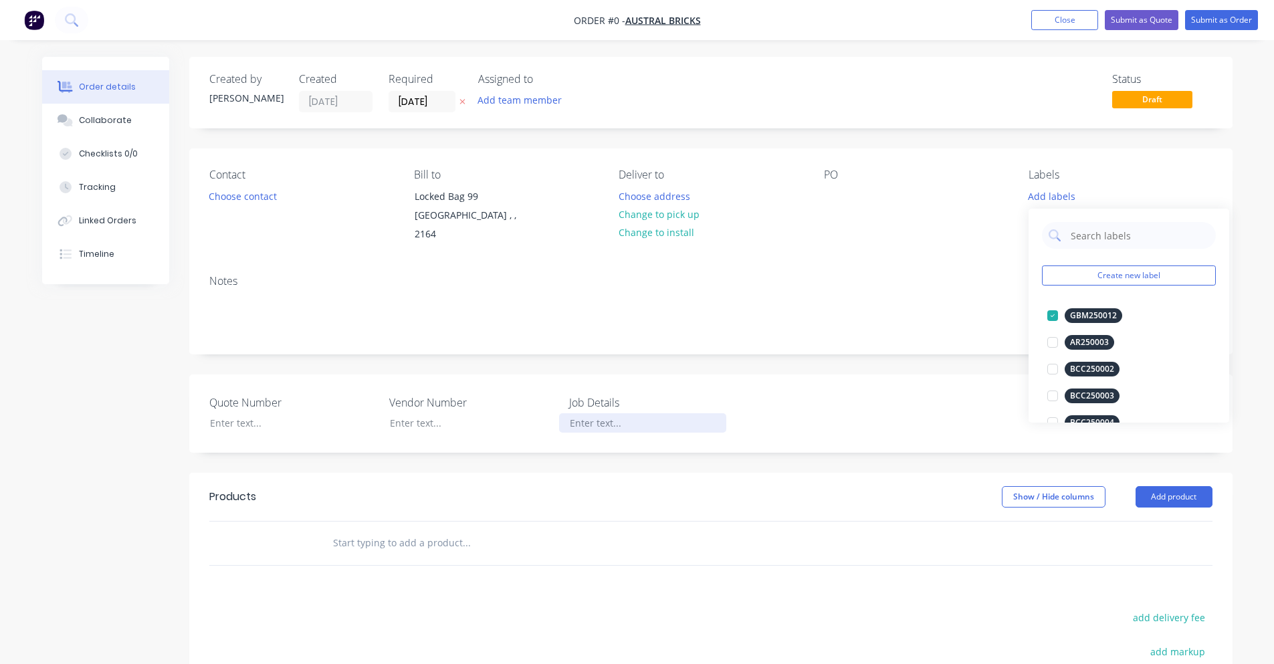
click at [578, 406] on div "Order details Collaborate Checklists 0/0 Tracking Linked Orders Timeline Order …" at bounding box center [637, 482] width 1217 height 850
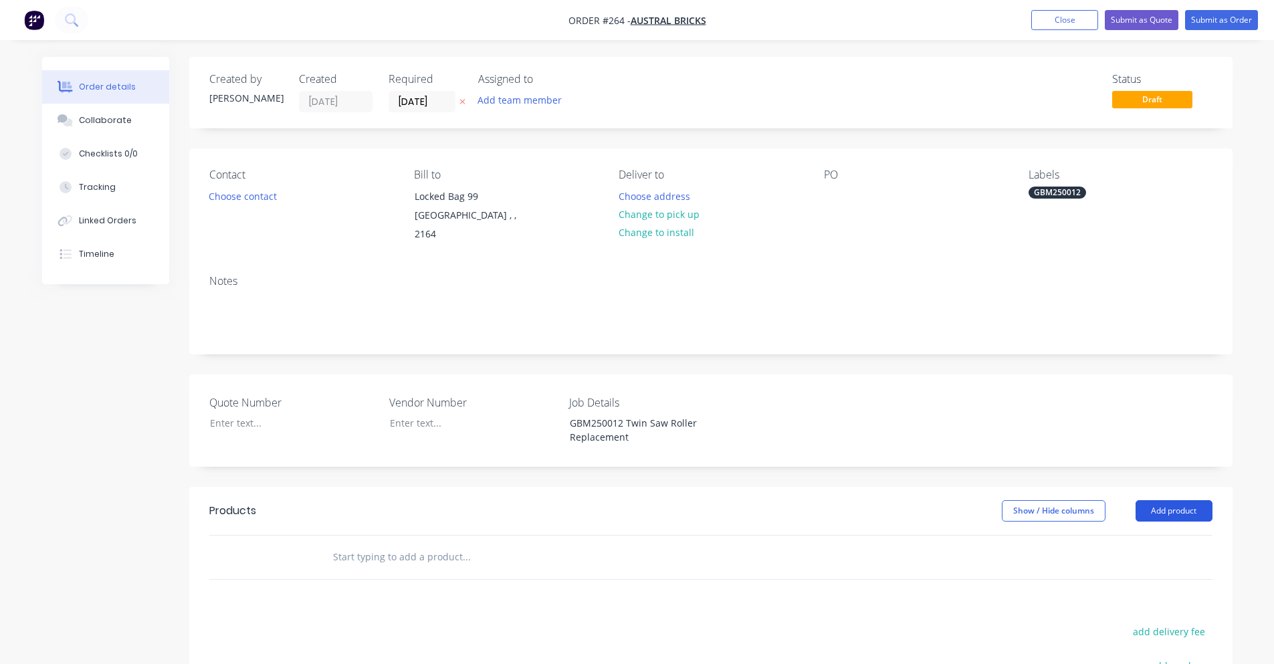
click at [1157, 500] on button "Add product" at bounding box center [1173, 510] width 77 height 21
click at [1157, 535] on div "Product catalogue" at bounding box center [1148, 544] width 103 height 19
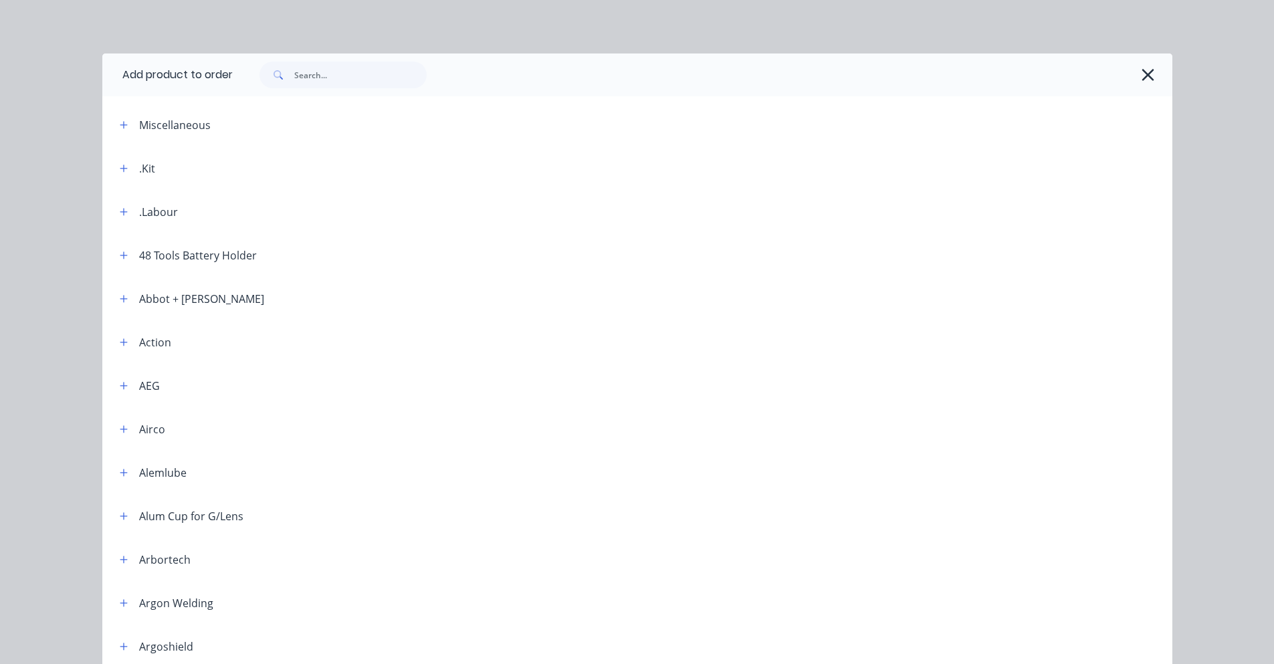
click at [142, 170] on div ".Kit" at bounding box center [147, 168] width 16 height 16
click at [116, 166] on button "button" at bounding box center [124, 168] width 17 height 17
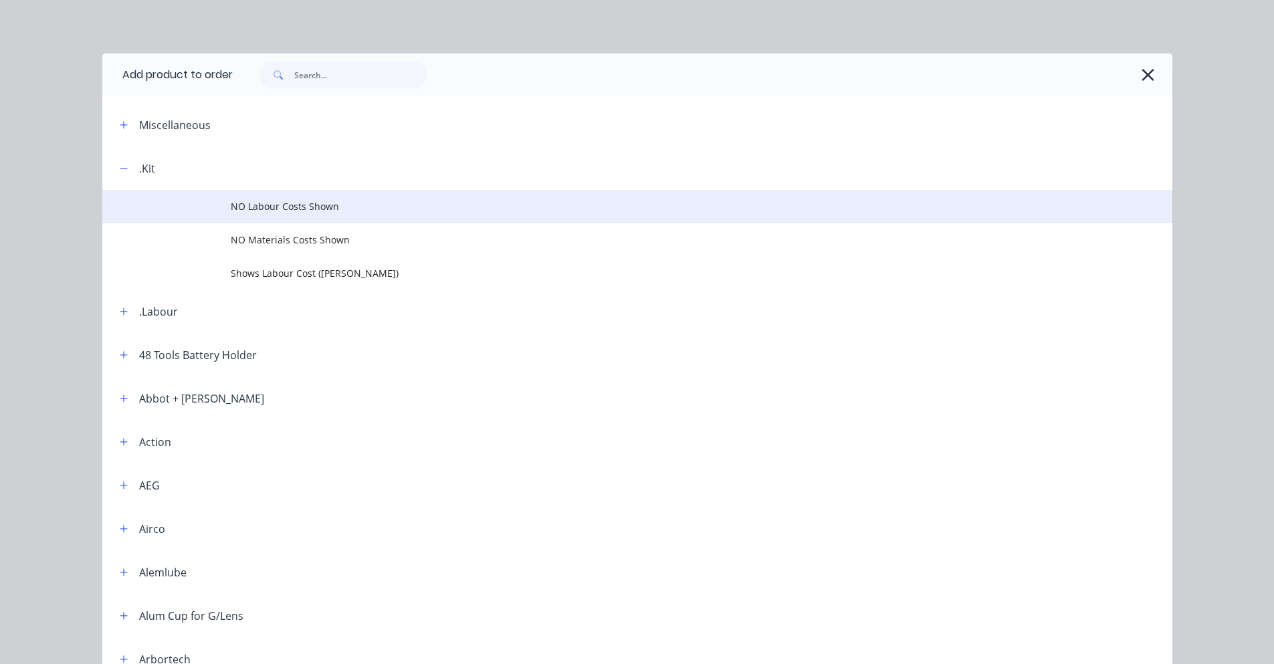
click at [237, 203] on span "NO Labour Costs Shown" at bounding box center [607, 206] width 753 height 14
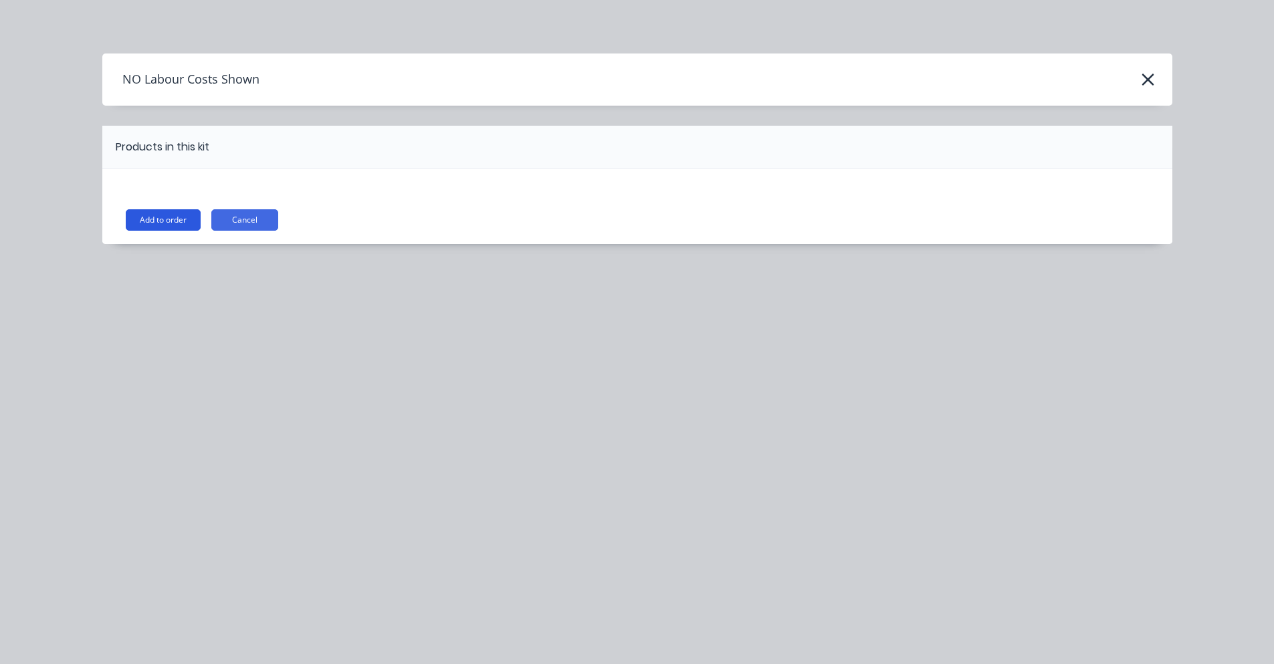
click at [179, 223] on button "Add to order" at bounding box center [163, 219] width 75 height 21
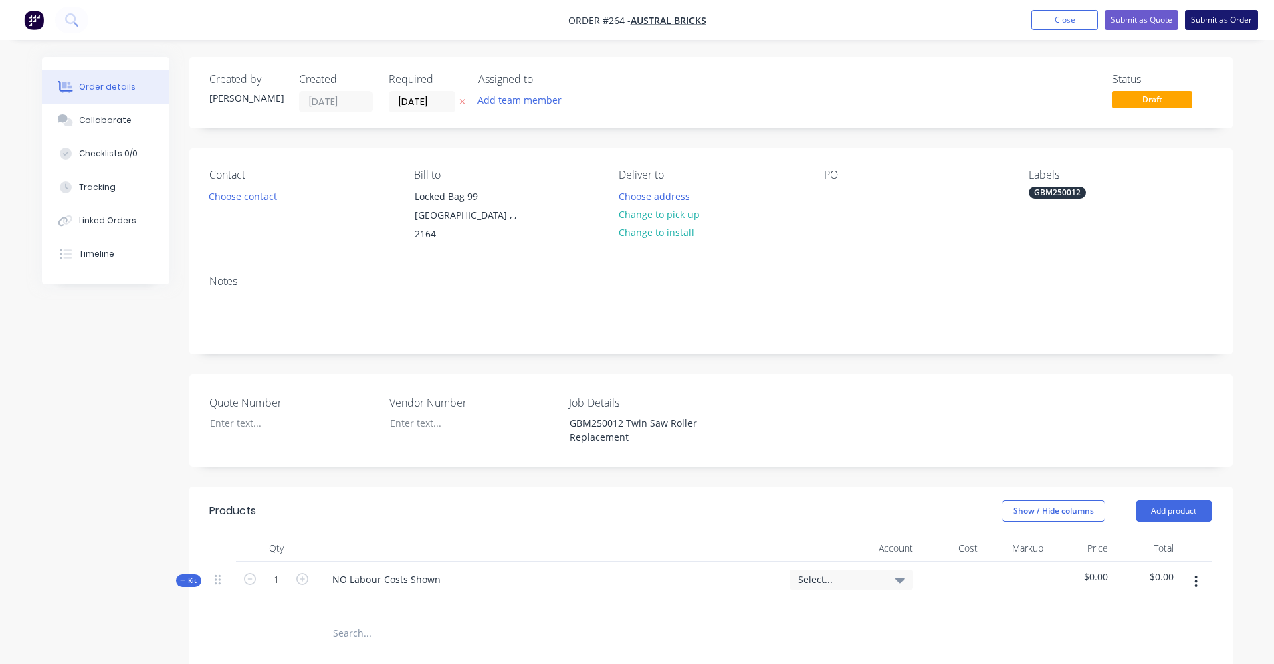
click at [1193, 17] on button "Submit as Order" at bounding box center [1221, 20] width 73 height 20
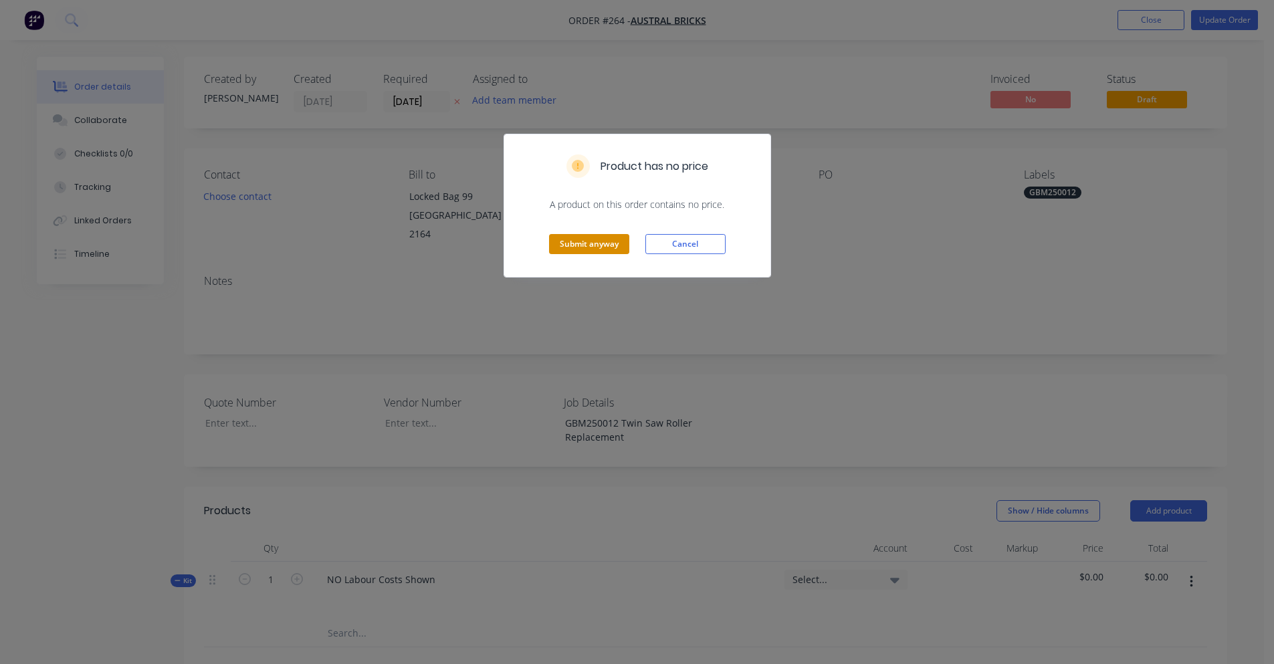
click at [589, 245] on button "Submit anyway" at bounding box center [589, 244] width 80 height 20
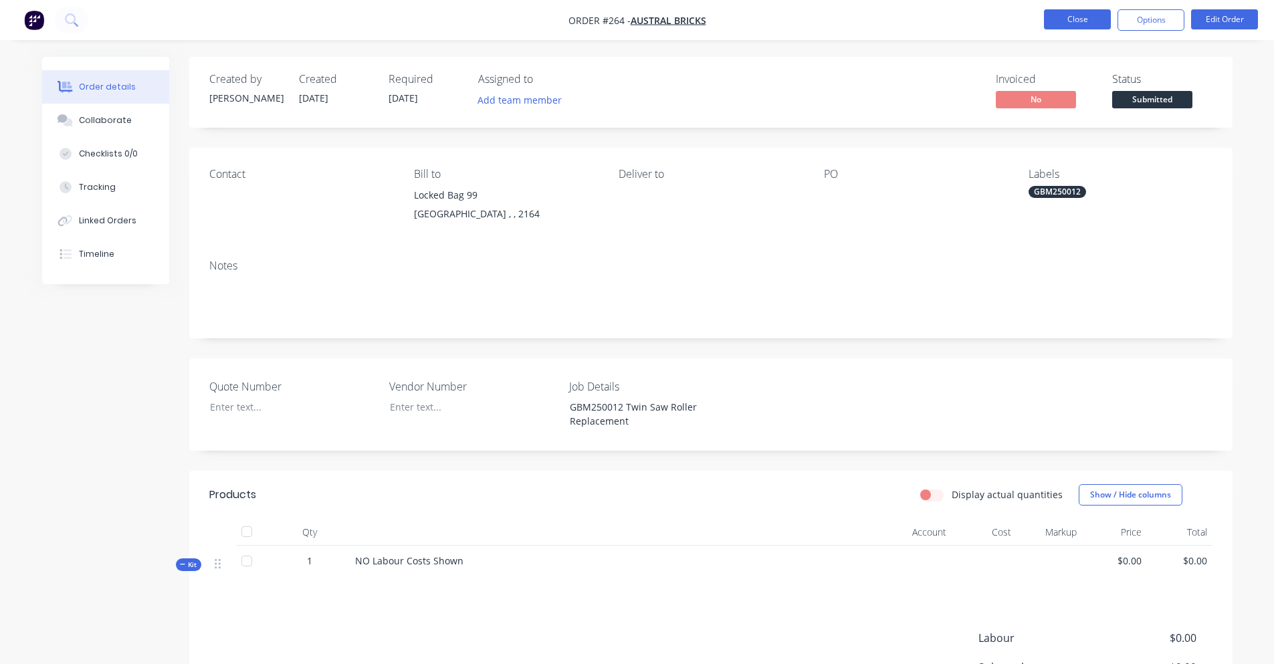
click at [1064, 19] on button "Close" at bounding box center [1077, 19] width 67 height 20
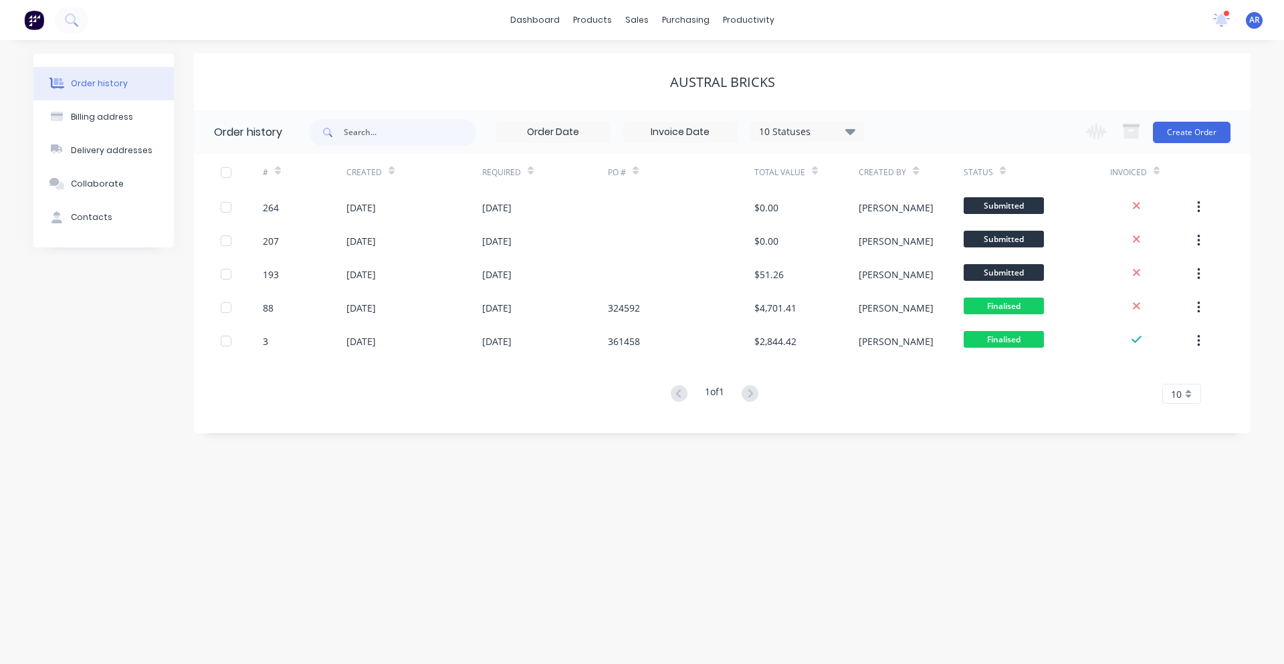
click at [650, 538] on div "Order history Billing address Delivery addresses Collaborate Contacts Austral B…" at bounding box center [642, 352] width 1284 height 624
click at [884, 544] on div "Order history Billing address Delivery addresses Collaborate Contacts Austral B…" at bounding box center [642, 352] width 1284 height 624
click at [981, 485] on div "Order history Billing address Delivery addresses Collaborate Contacts Austral B…" at bounding box center [642, 352] width 1284 height 624
click at [1228, 21] on icon at bounding box center [1221, 19] width 17 height 13
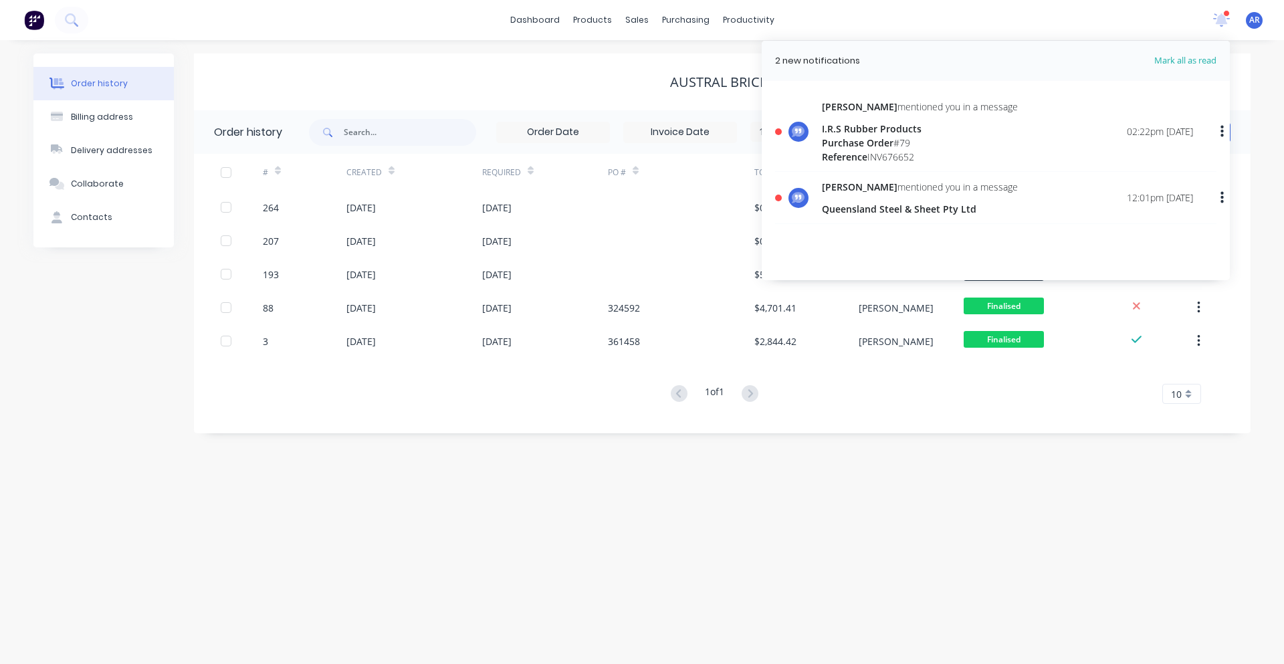
click at [994, 205] on div "neil mentioned you in a message Queensland Steel & Sheet Pty Ltd 12:01pm 15/07/…" at bounding box center [1007, 198] width 371 height 36
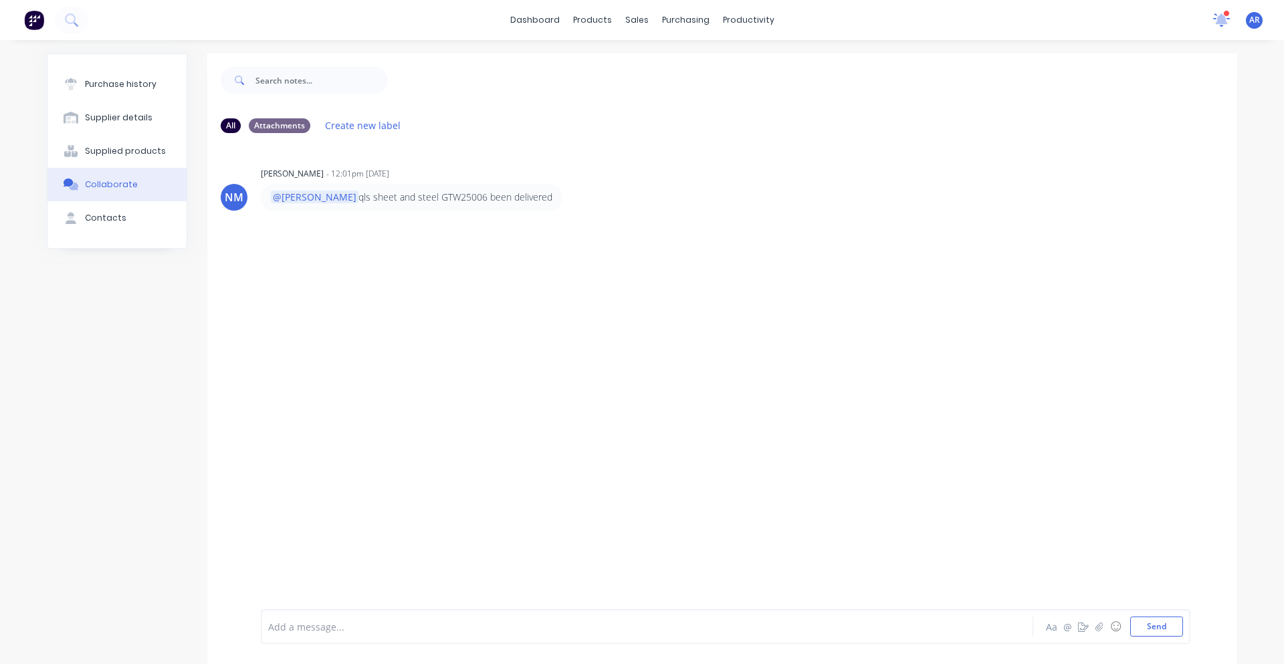
click at [1215, 17] on icon at bounding box center [1221, 18] width 12 height 11
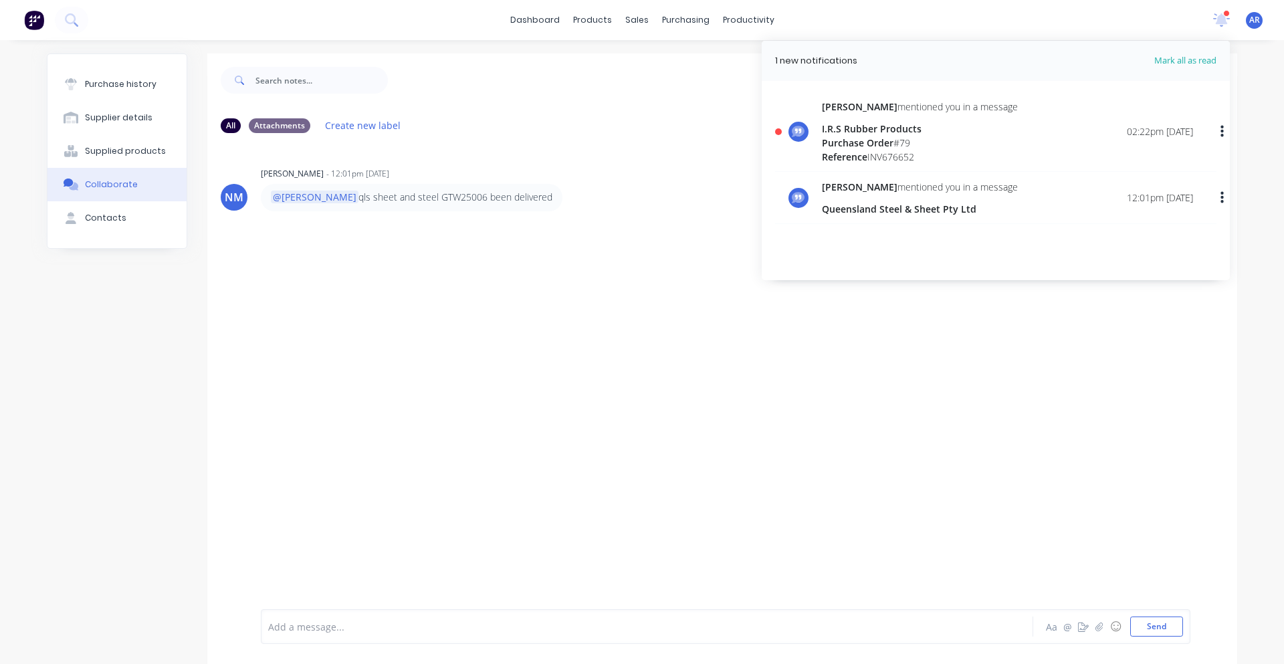
click at [1000, 132] on div "neil mentioned you in a message I.R.S Rubber Products Purchase Order # 79 Refer…" at bounding box center [1007, 132] width 371 height 64
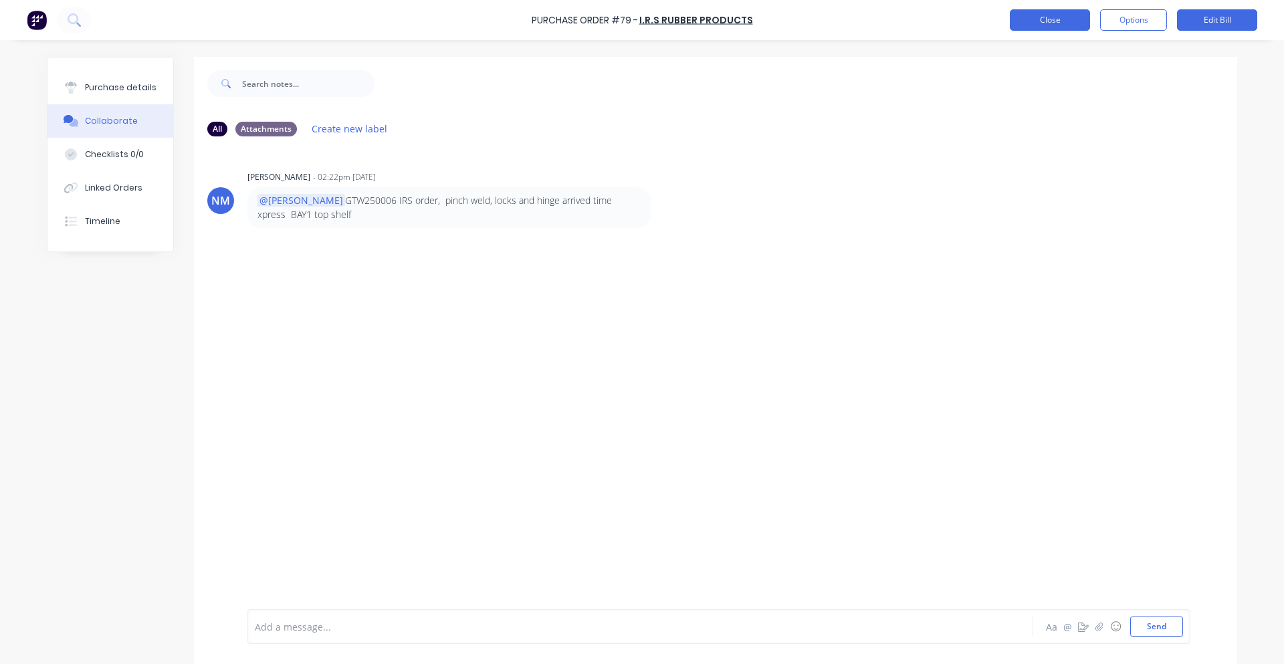
click at [1041, 23] on button "Close" at bounding box center [1050, 19] width 80 height 21
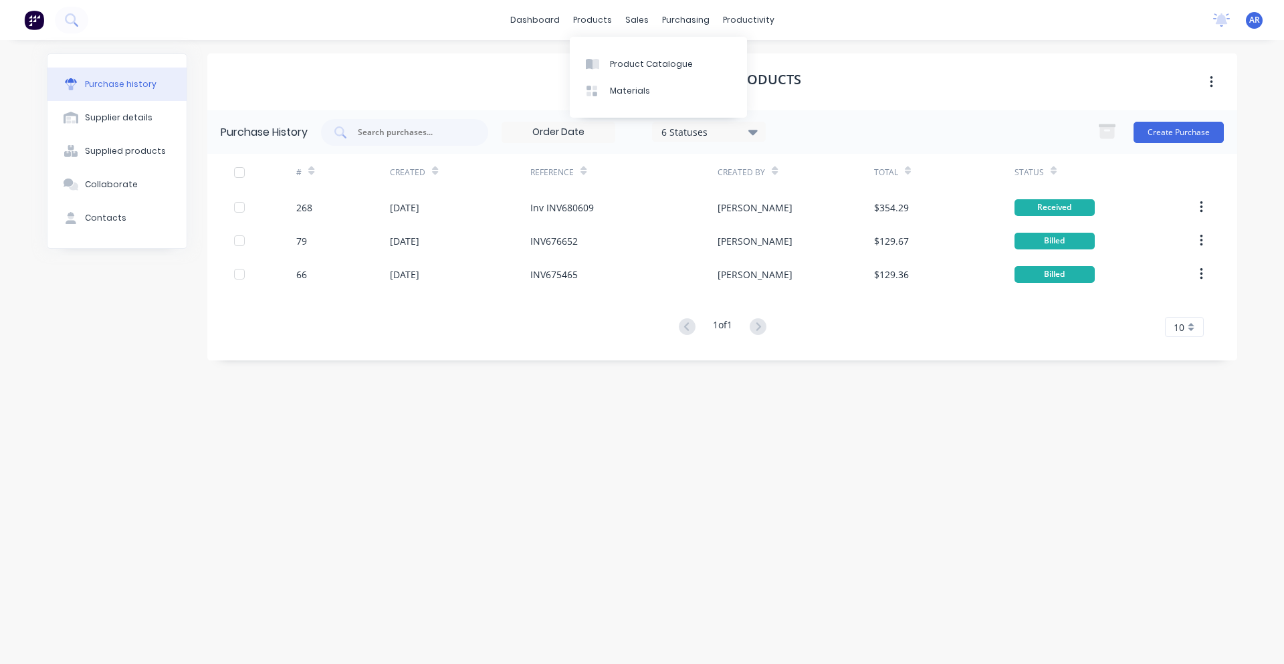
click at [504, 17] on div "dashboard products sales purchasing productivity dashboard products Product Cat…" at bounding box center [642, 20] width 1284 height 40
click at [528, 17] on link "dashboard" at bounding box center [534, 20] width 63 height 20
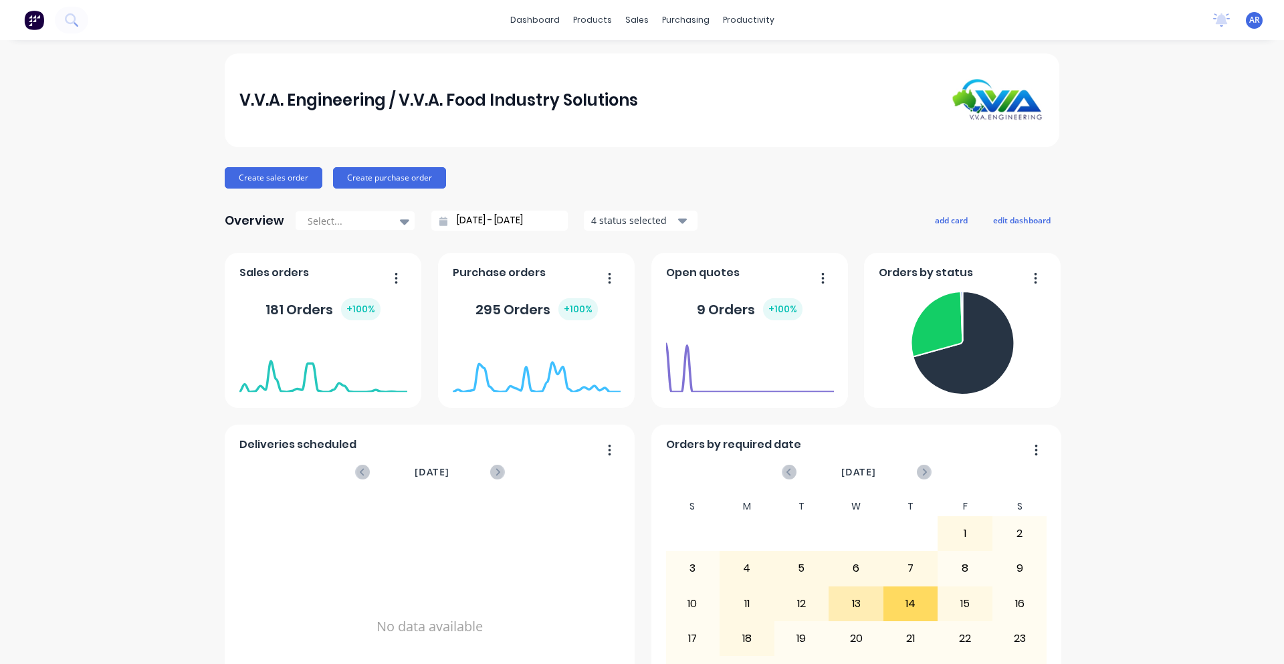
click at [1145, 100] on div "V.V.A. Engineering / V.V.A. Food Industry Solutions Create sales order Create p…" at bounding box center [642, 402] width 1284 height 698
